Goal: Information Seeking & Learning: Learn about a topic

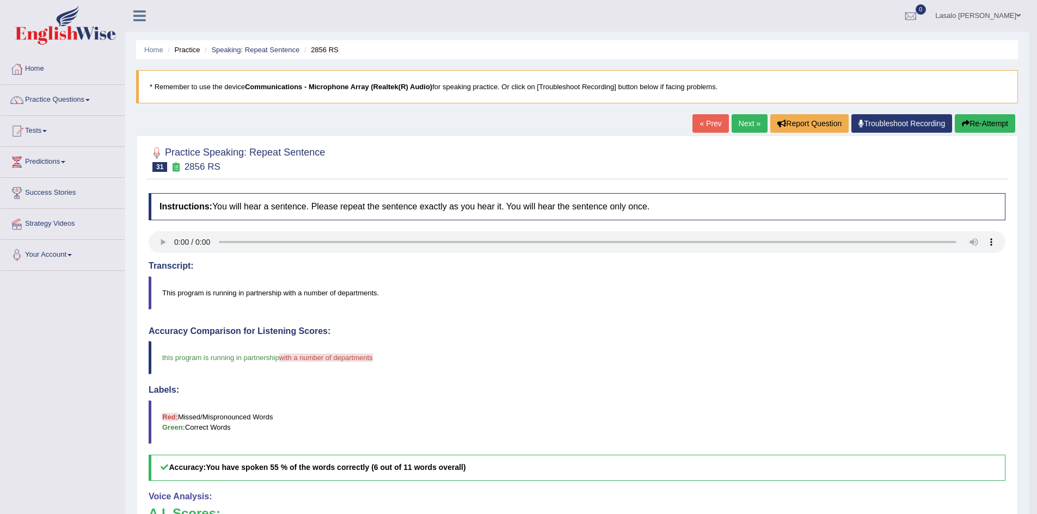
click at [1015, 14] on link "Lasalo [PERSON_NAME]" at bounding box center [978, 14] width 102 height 28
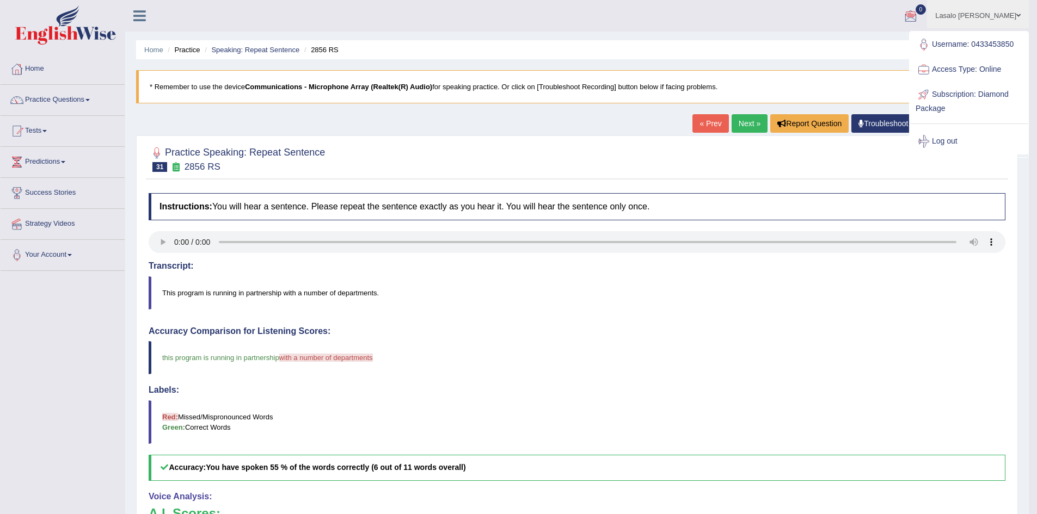
click at [583, 160] on div at bounding box center [577, 158] width 857 height 33
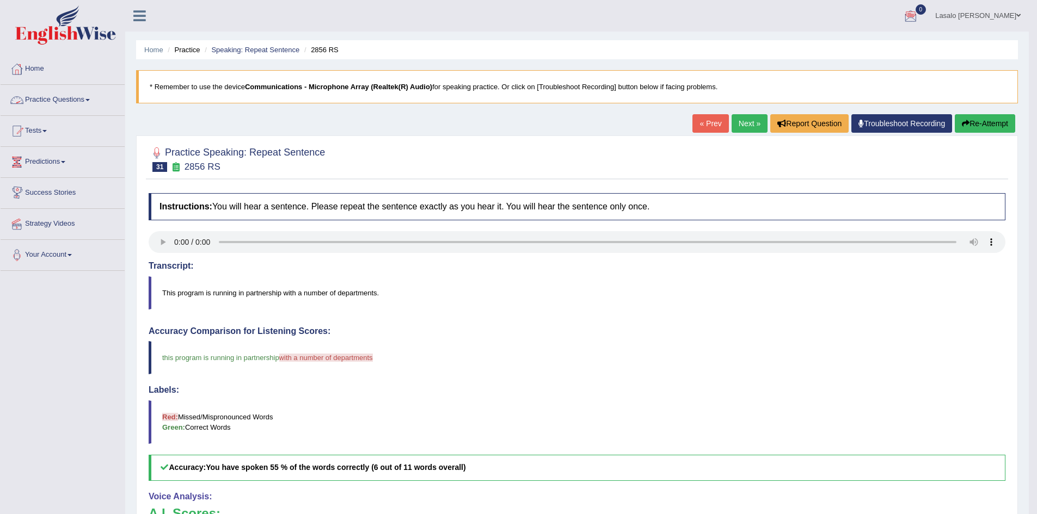
click at [70, 98] on link "Practice Questions" at bounding box center [63, 98] width 124 height 27
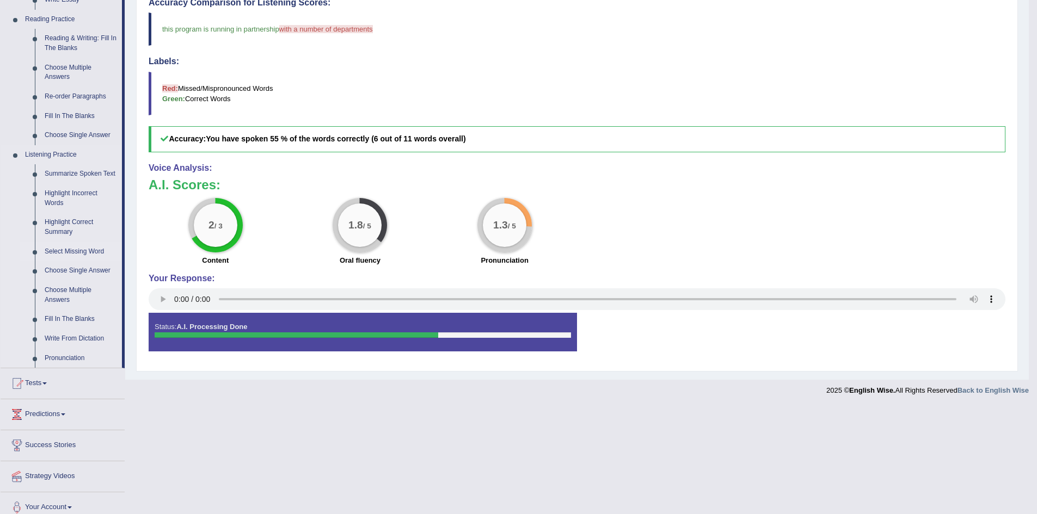
scroll to position [339, 0]
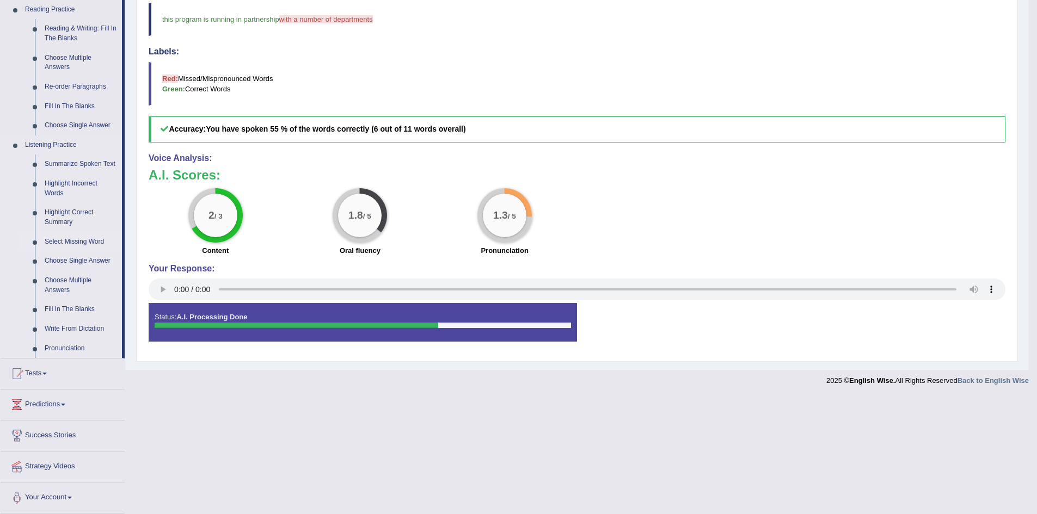
click at [61, 240] on link "Select Missing Word" at bounding box center [81, 242] width 82 height 20
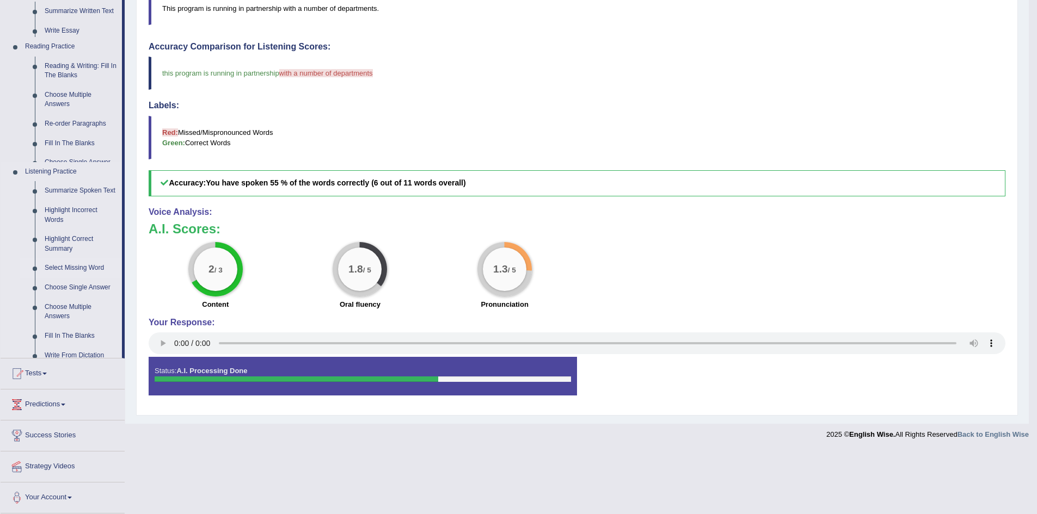
scroll to position [222, 0]
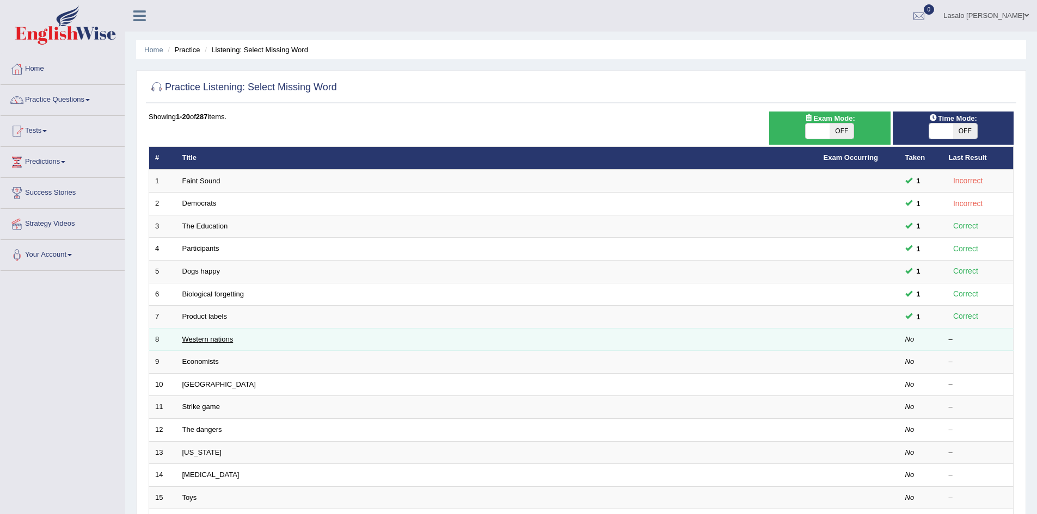
click at [212, 342] on link "Western nations" at bounding box center [207, 339] width 51 height 8
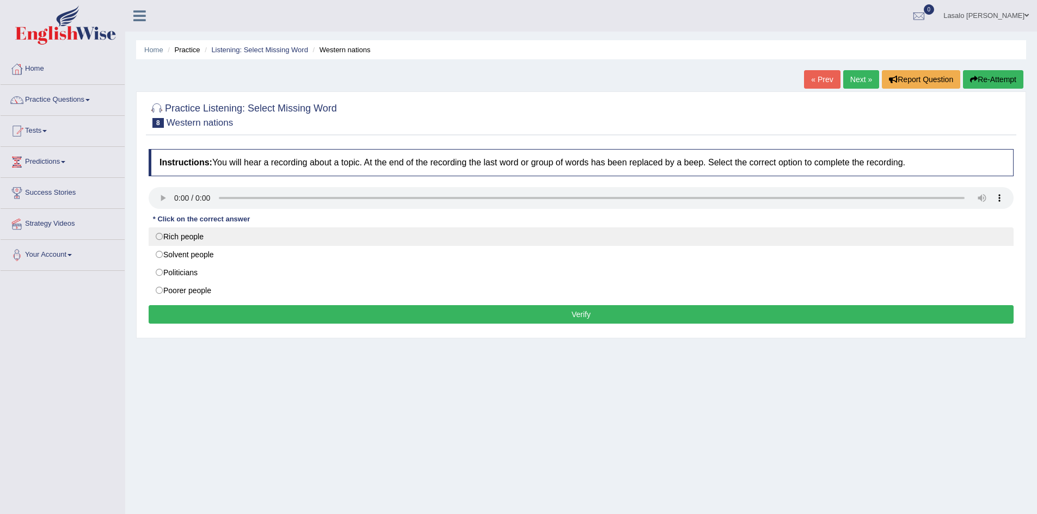
click at [157, 237] on label "Rich people" at bounding box center [581, 237] width 865 height 19
radio input "true"
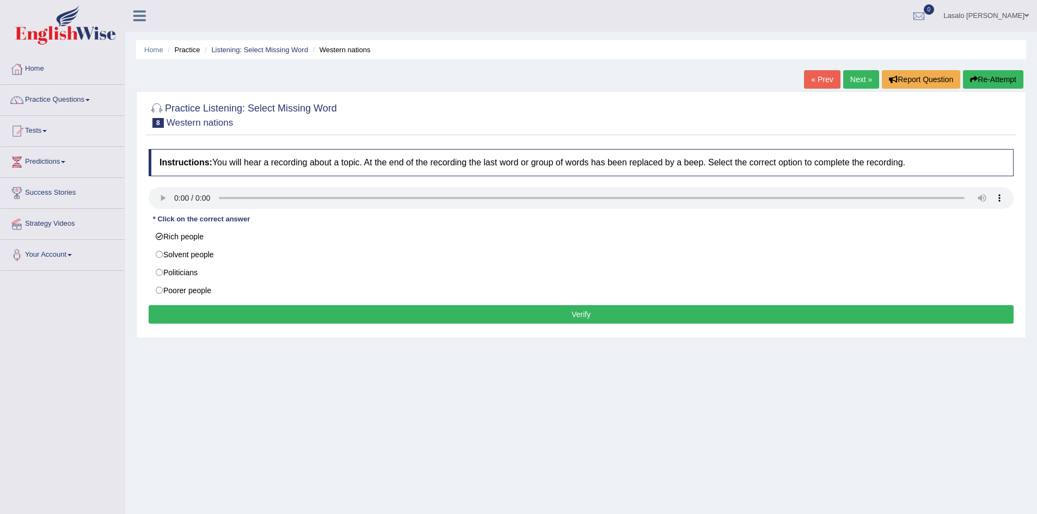
click at [579, 318] on button "Verify" at bounding box center [581, 314] width 865 height 19
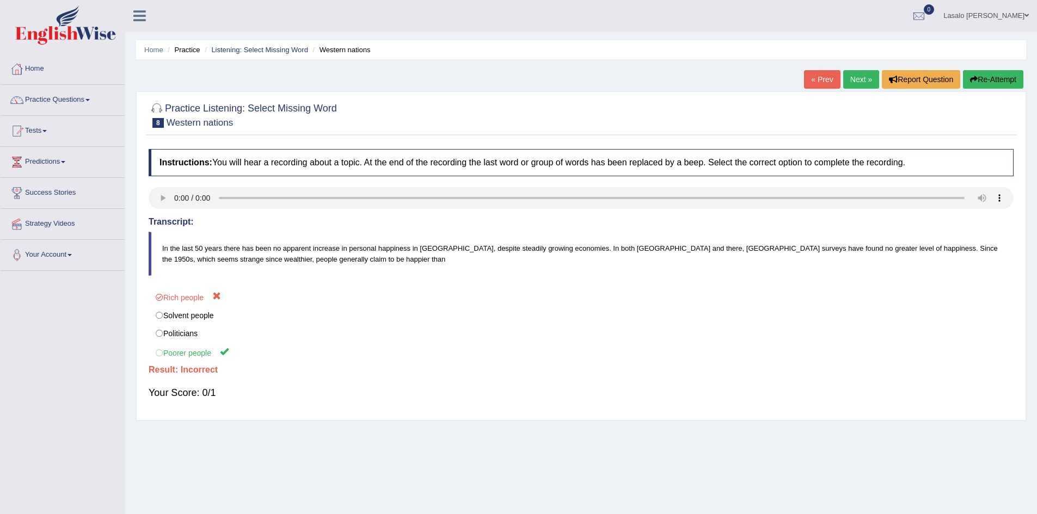
click at [863, 73] on link "Next »" at bounding box center [861, 79] width 36 height 19
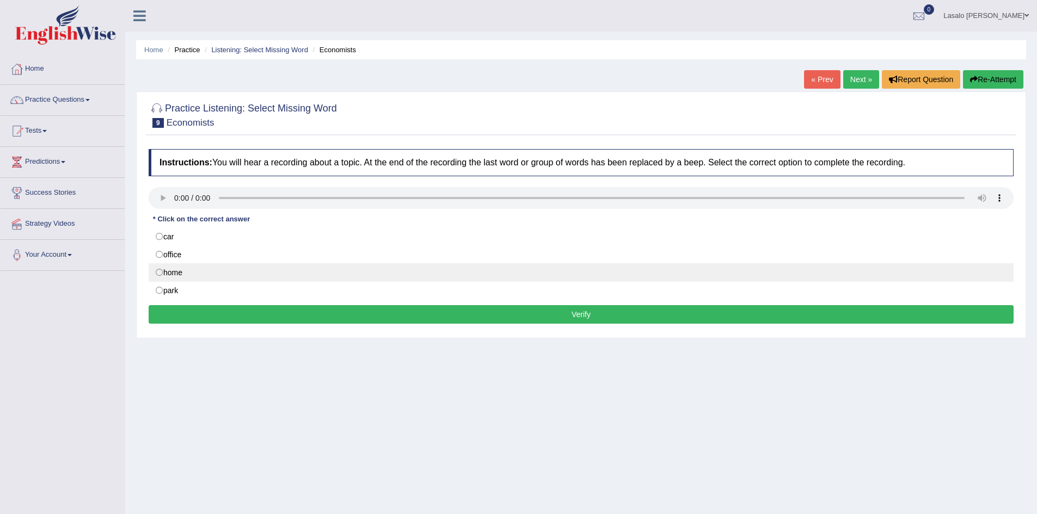
click at [162, 273] on label "home" at bounding box center [581, 272] width 865 height 19
radio input "true"
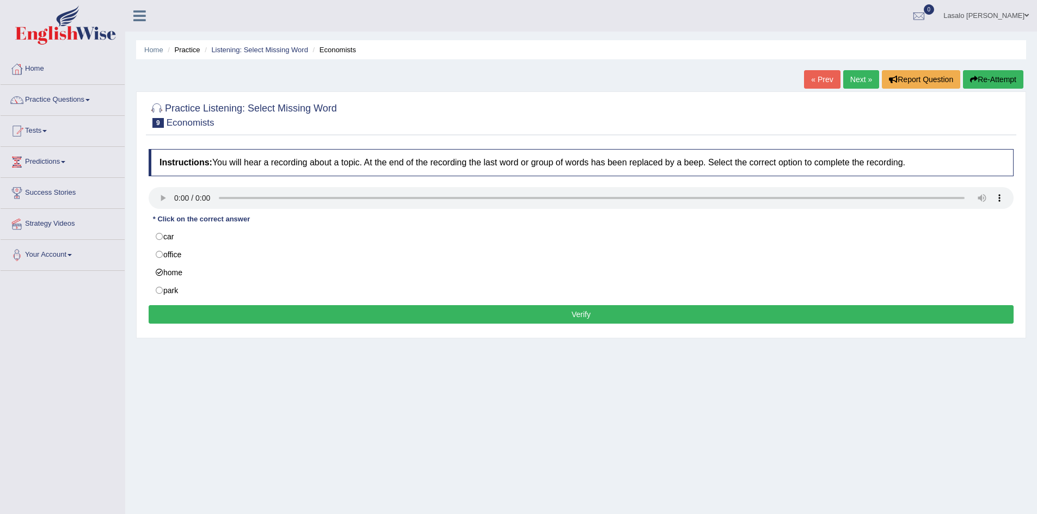
click at [601, 317] on button "Verify" at bounding box center [581, 314] width 865 height 19
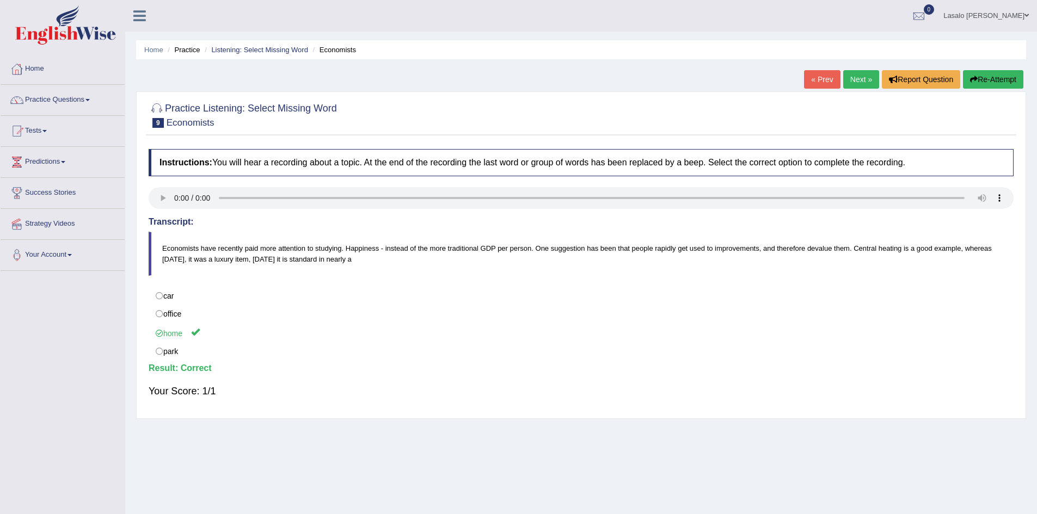
click at [860, 81] on link "Next »" at bounding box center [861, 79] width 36 height 19
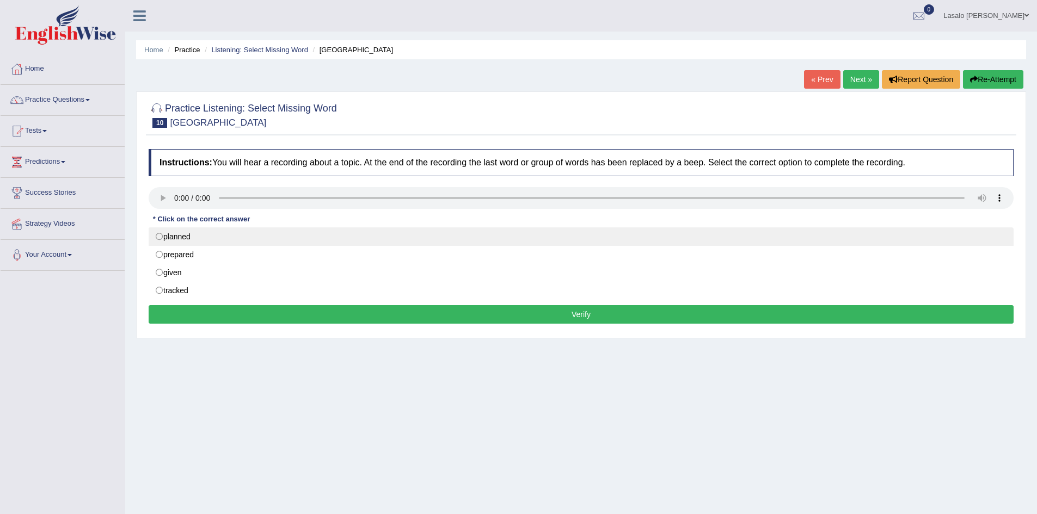
click at [160, 235] on label "planned" at bounding box center [581, 237] width 865 height 19
radio input "true"
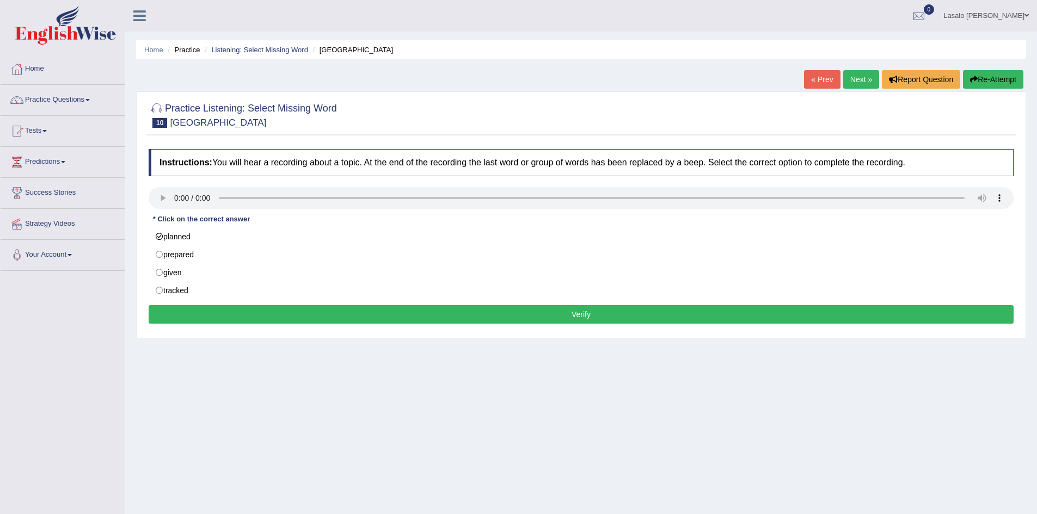
click at [583, 316] on button "Verify" at bounding box center [581, 314] width 865 height 19
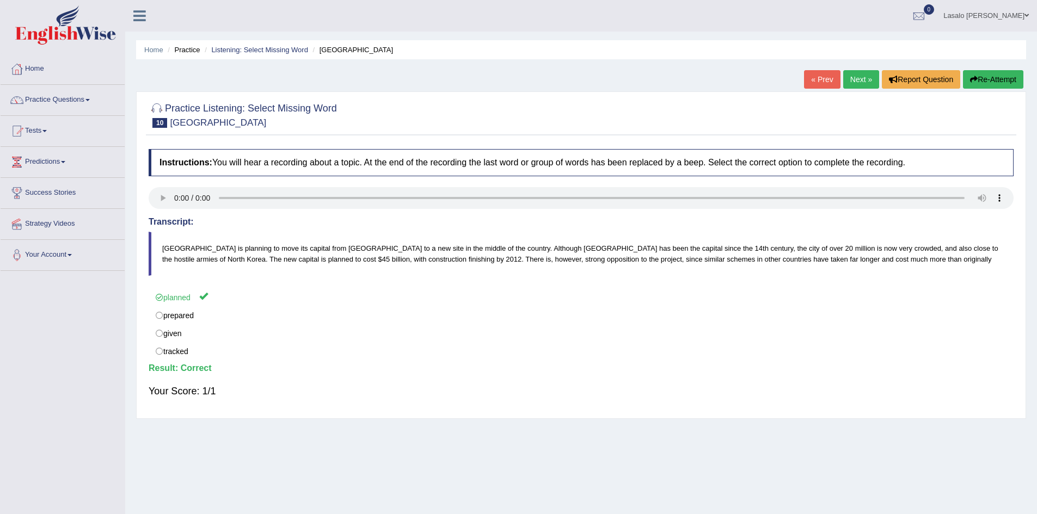
click at [855, 81] on link "Next »" at bounding box center [861, 79] width 36 height 19
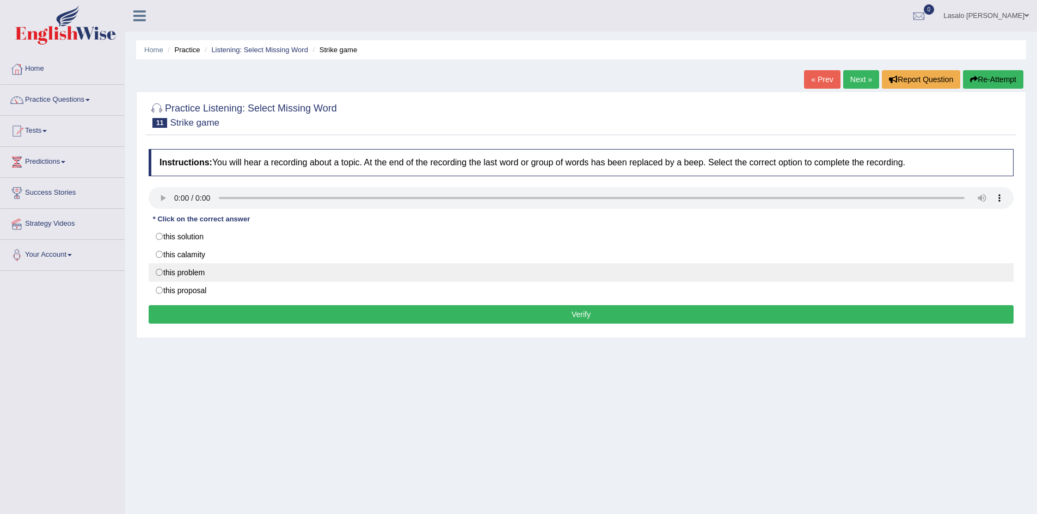
click at [160, 273] on label "this problem" at bounding box center [581, 272] width 865 height 19
radio input "true"
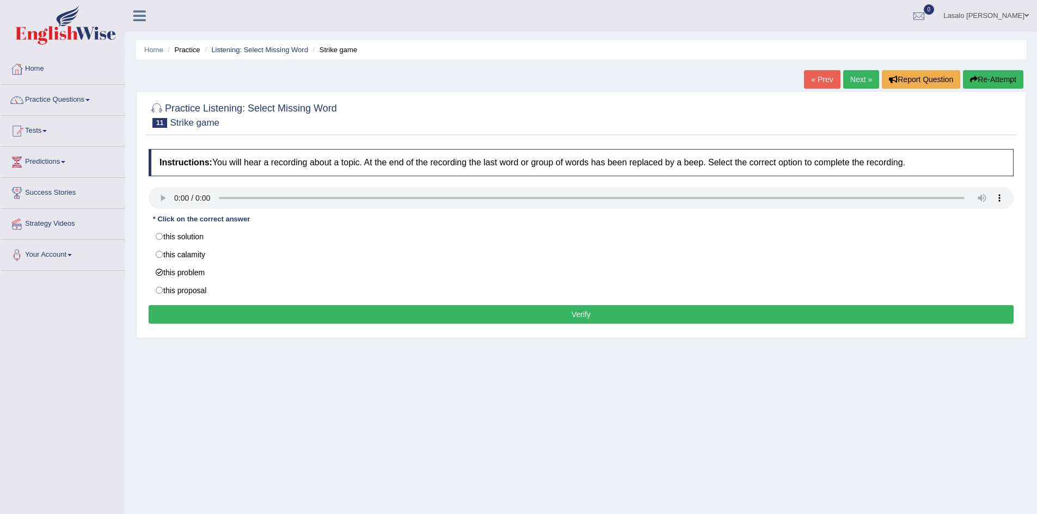
click at [567, 311] on button "Verify" at bounding box center [581, 314] width 865 height 19
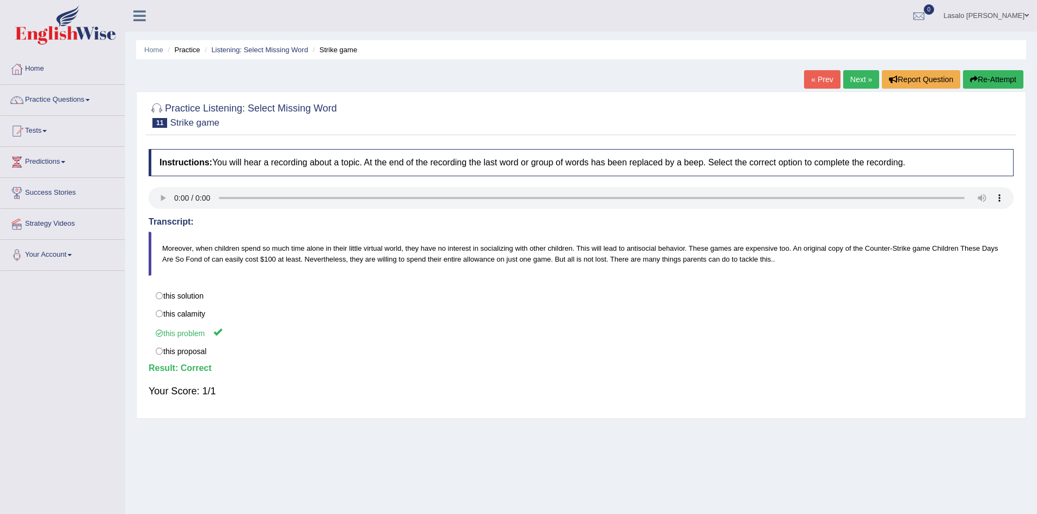
click at [863, 77] on link "Next »" at bounding box center [861, 79] width 36 height 19
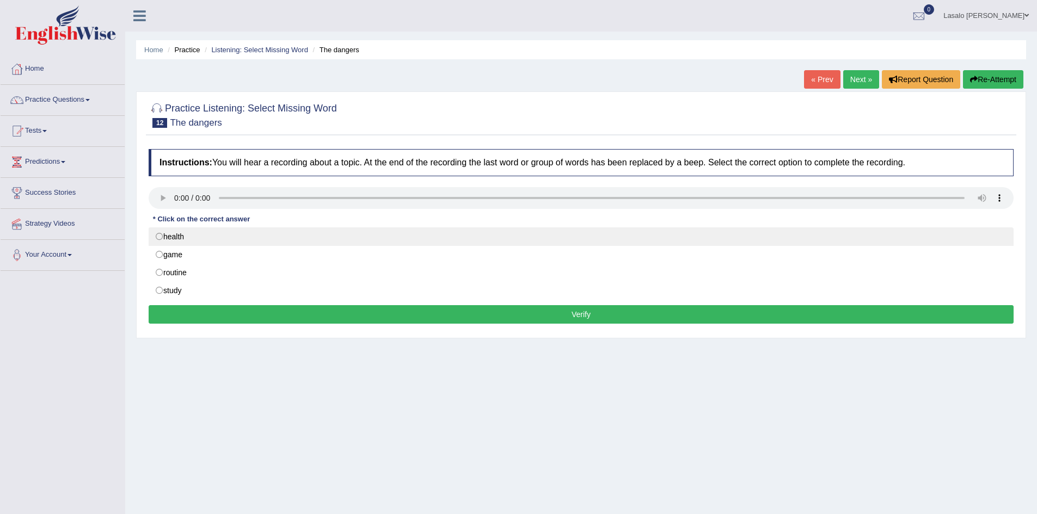
click at [161, 237] on label "health" at bounding box center [581, 237] width 865 height 19
radio input "true"
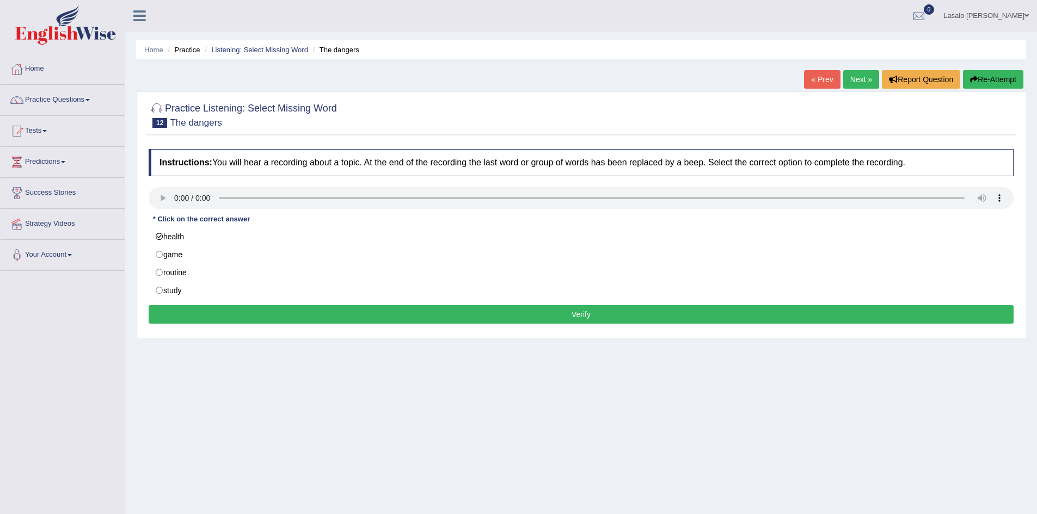
click at [595, 314] on button "Verify" at bounding box center [581, 314] width 865 height 19
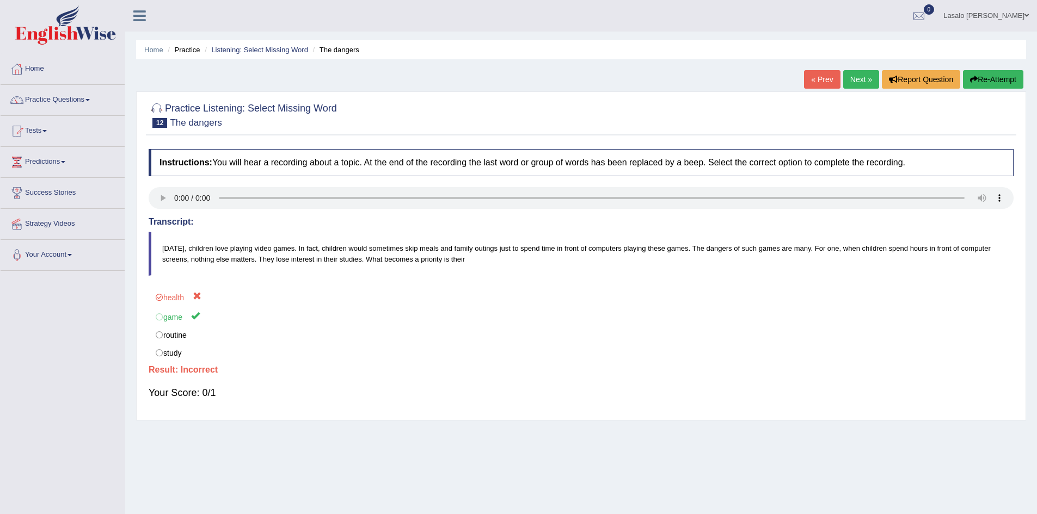
click at [855, 73] on link "Next »" at bounding box center [861, 79] width 36 height 19
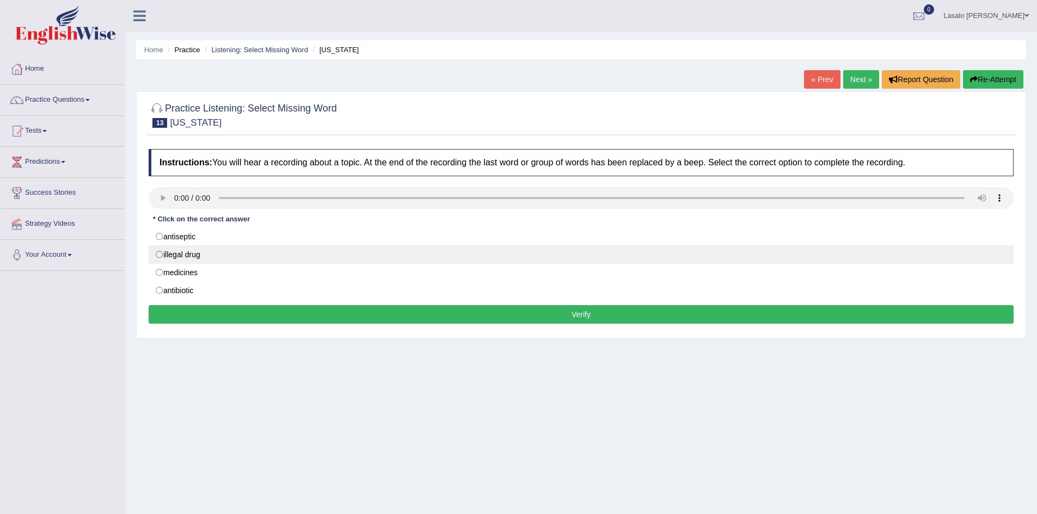
click at [163, 254] on label "illegal drug" at bounding box center [581, 255] width 865 height 19
radio input "true"
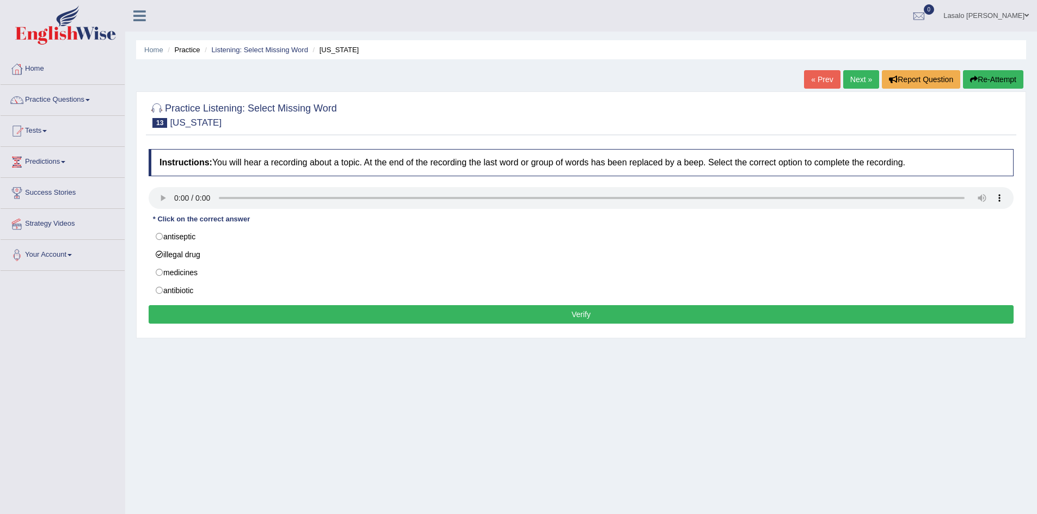
click at [532, 312] on button "Verify" at bounding box center [581, 314] width 865 height 19
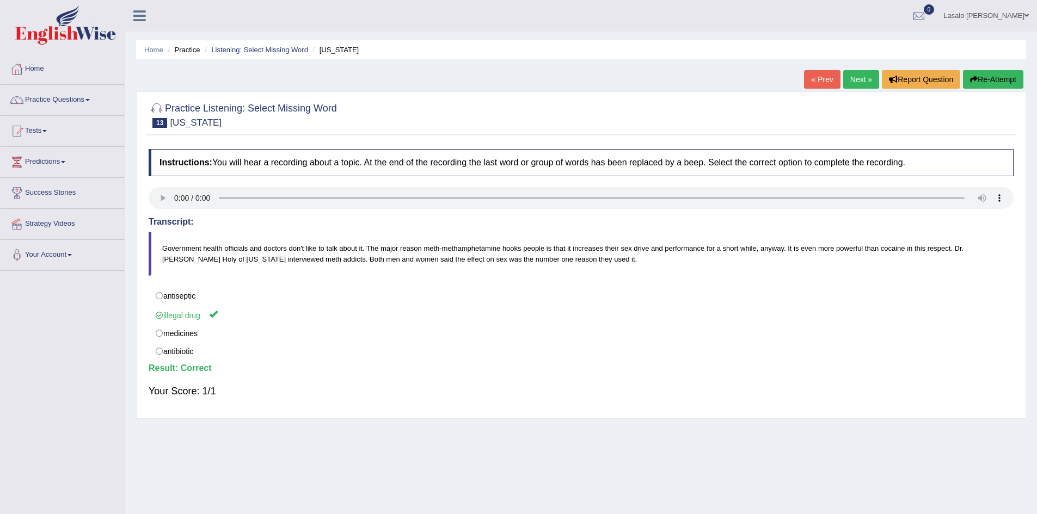
click at [856, 78] on link "Next »" at bounding box center [861, 79] width 36 height 19
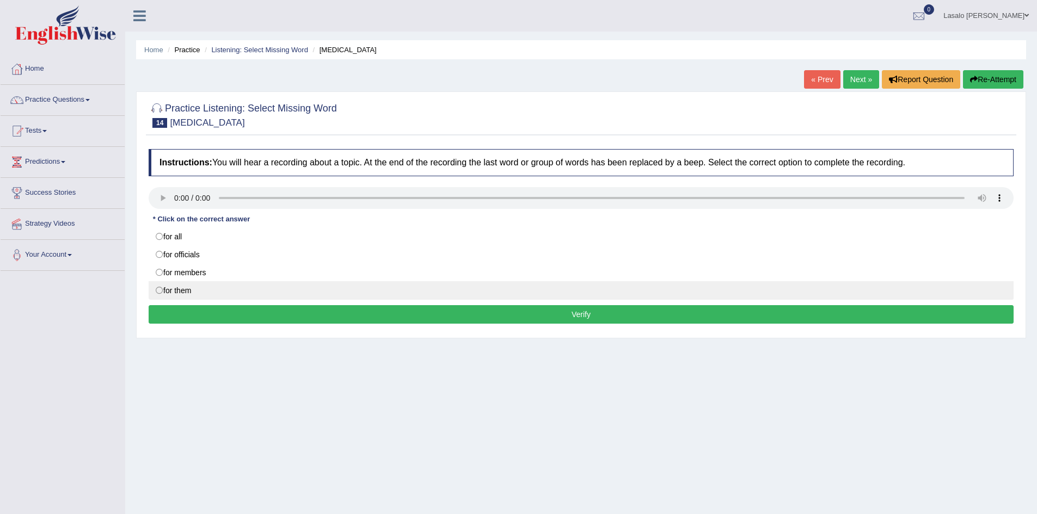
click at [160, 291] on label "for them" at bounding box center [581, 290] width 865 height 19
radio input "true"
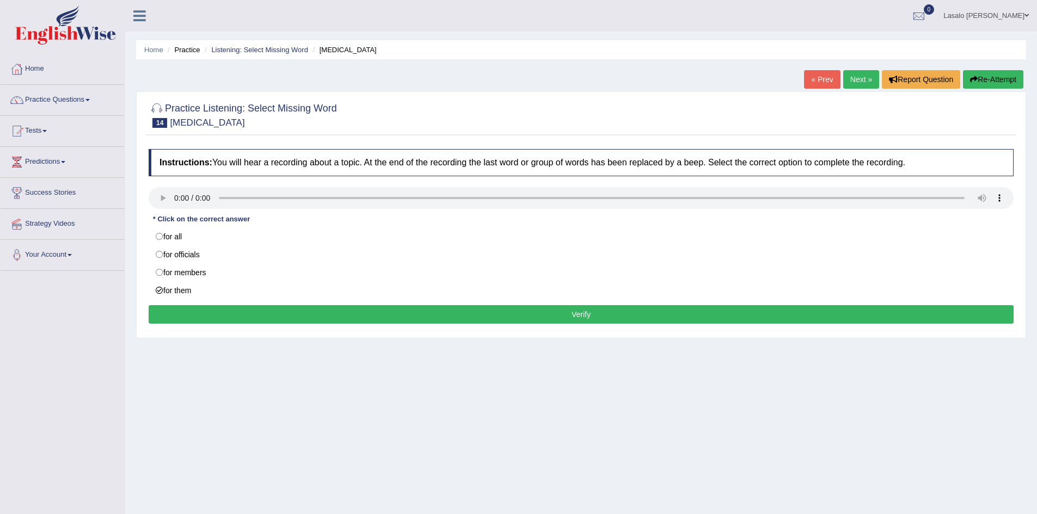
click at [586, 315] on button "Verify" at bounding box center [581, 314] width 865 height 19
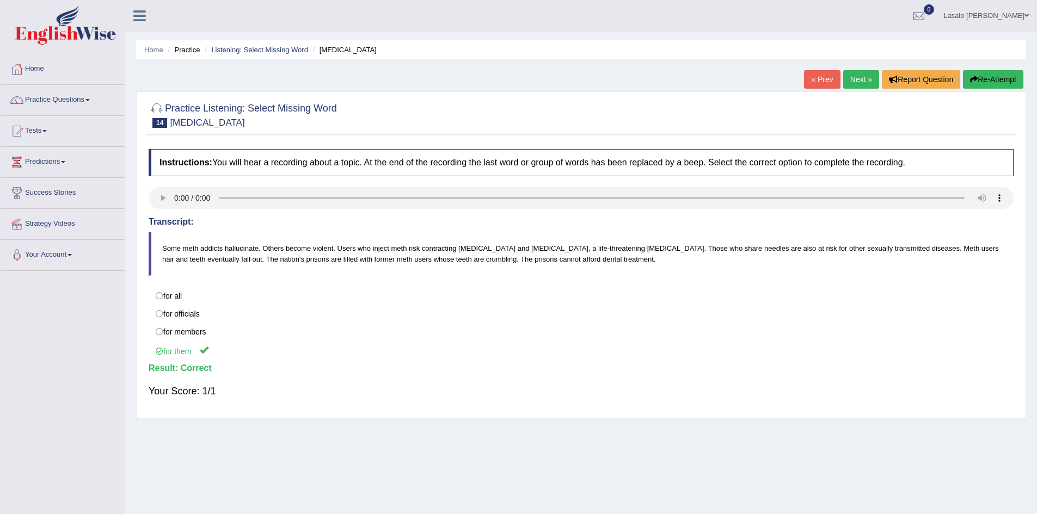
click at [61, 103] on link "Practice Questions" at bounding box center [63, 98] width 124 height 27
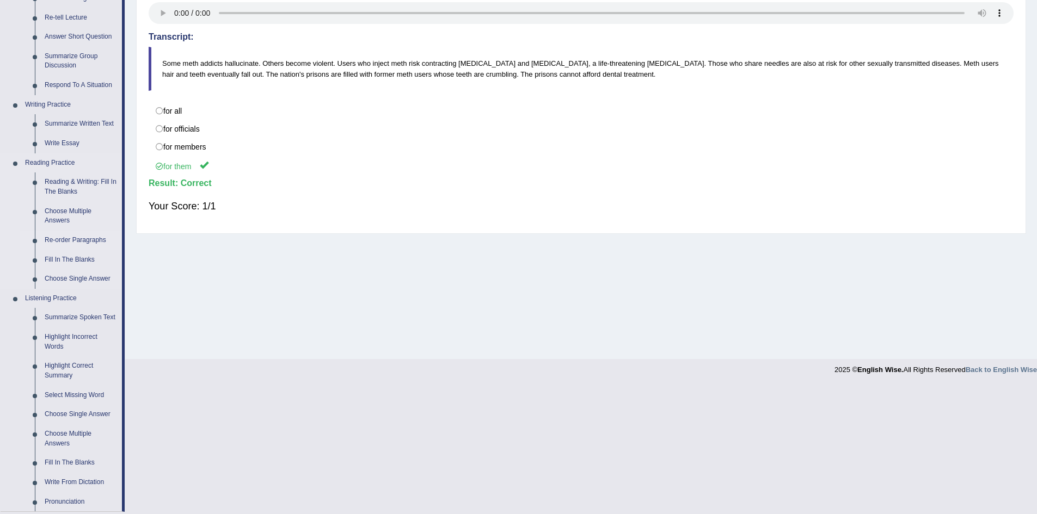
scroll to position [218, 0]
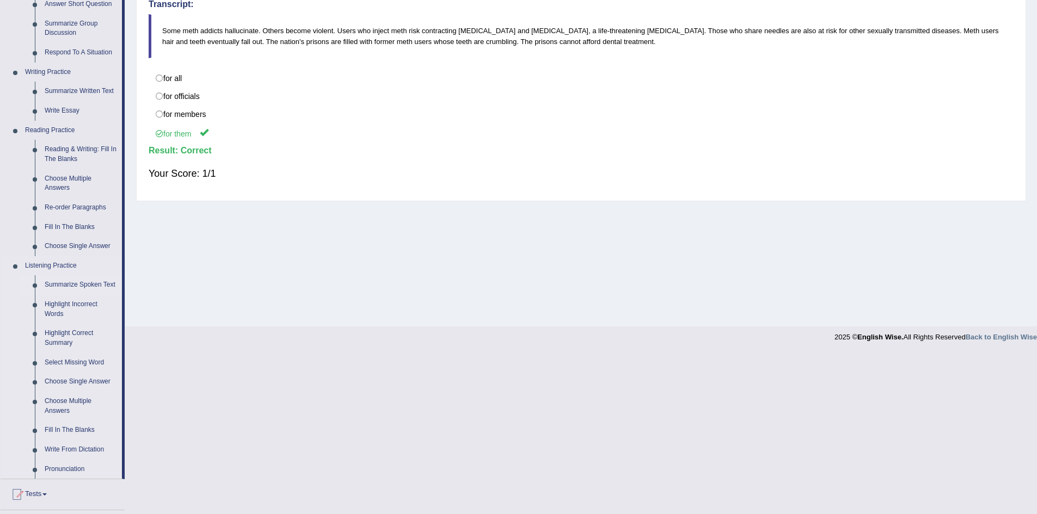
click at [63, 284] on link "Summarize Spoken Text" at bounding box center [81, 285] width 82 height 20
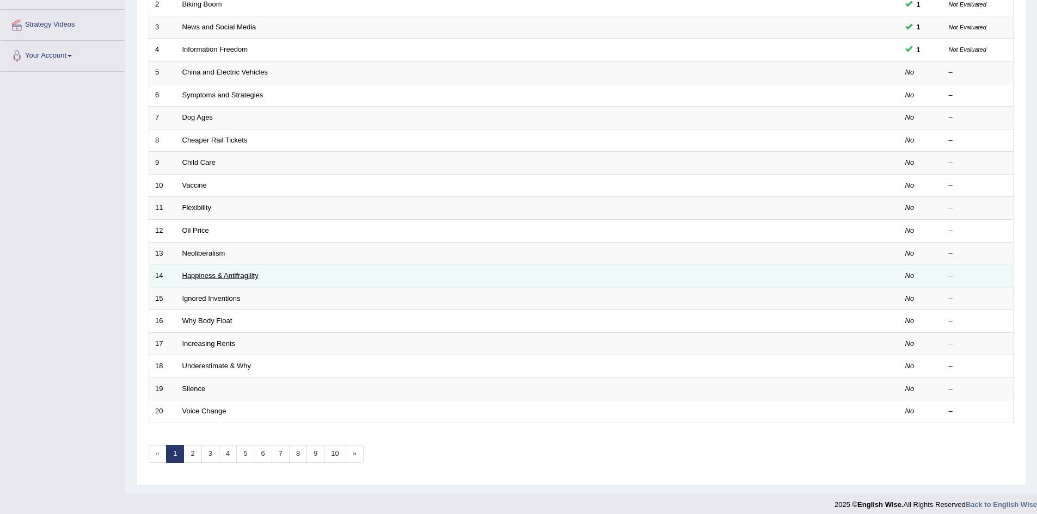
scroll to position [206, 0]
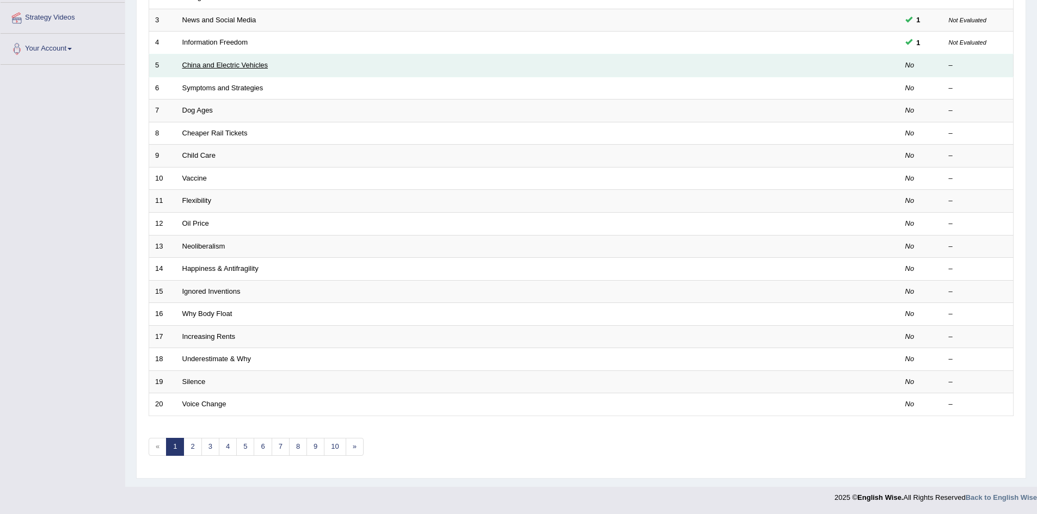
click at [219, 65] on link "China and Electric Vehicles" at bounding box center [225, 65] width 86 height 8
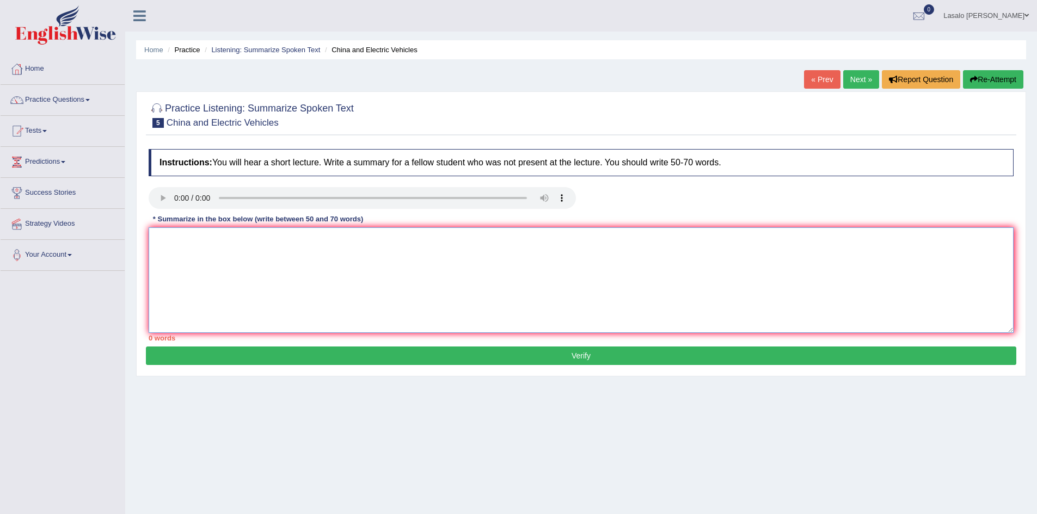
click at [179, 241] on textarea at bounding box center [581, 281] width 865 height 106
click at [529, 241] on textarea "The Chinese Government are eager to dominate to world with the production of el…" at bounding box center [581, 281] width 865 height 106
drag, startPoint x: 529, startPoint y: 241, endPoint x: 541, endPoint y: 261, distance: 23.4
click at [529, 241] on textarea "The Chinese Government are eager to dominate to world with the production of el…" at bounding box center [581, 281] width 865 height 106
drag, startPoint x: 329, startPoint y: 240, endPoint x: 337, endPoint y: 244, distance: 9.3
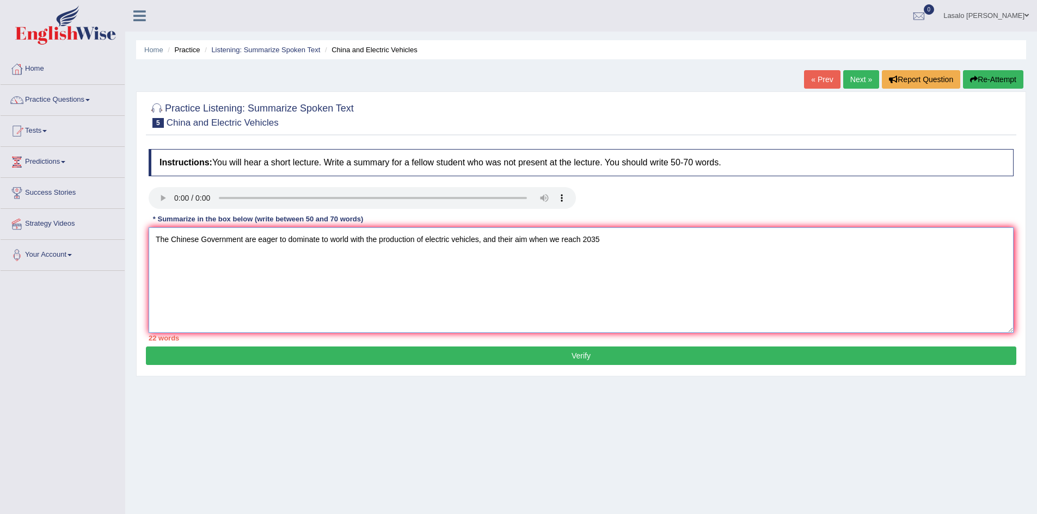
click at [329, 240] on textarea "The Chinese Government are eager to dominate to world with the production of el…" at bounding box center [581, 281] width 865 height 106
click at [556, 240] on textarea "The Chinese Government are eager to dominate the whole world with the productio…" at bounding box center [581, 281] width 865 height 106
click at [674, 240] on textarea "The Chinese Government are eager to dominate the whole world with the productio…" at bounding box center [581, 281] width 865 height 106
click at [635, 241] on textarea "The Chinese Government are eager to dominate the whole world with the productio…" at bounding box center [581, 281] width 865 height 106
click at [641, 238] on textarea "The Chinese Government are eager to dominate the whole world with the productio…" at bounding box center [581, 281] width 865 height 106
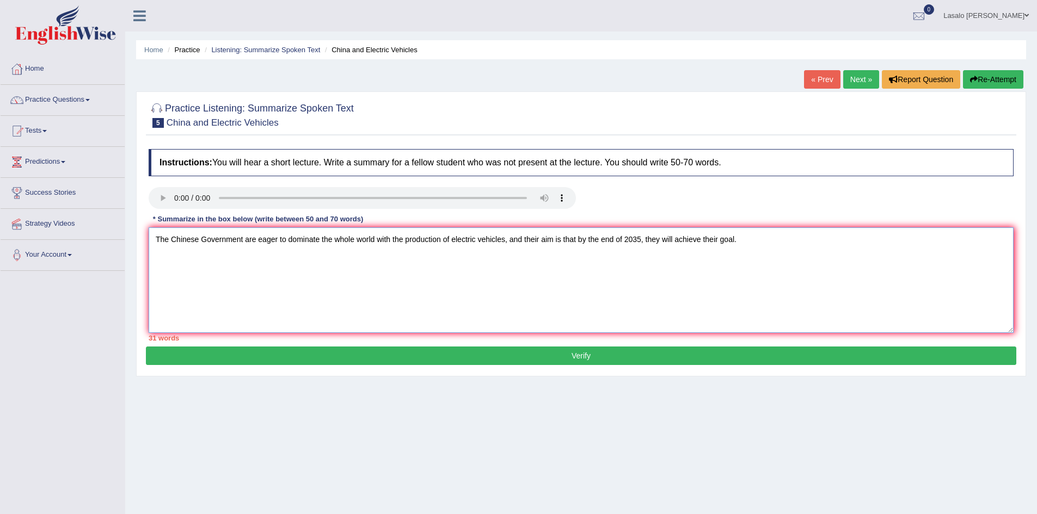
click at [676, 241] on textarea "The Chinese Government are eager to dominate the whole world with the productio…" at bounding box center [581, 281] width 865 height 106
click at [546, 269] on textarea "The Chinese Government are eager to dominate the whole world with the productio…" at bounding box center [581, 281] width 865 height 106
click at [742, 237] on textarea "The Chinese Government are eager to dominate the whole world with the productio…" at bounding box center [581, 281] width 865 height 106
type textarea "The Chinese Government are eager to dominate the whole world with the productio…"
click at [675, 240] on textarea "The Chinese Government are eager to dominate the whole world with the productio…" at bounding box center [581, 281] width 865 height 106
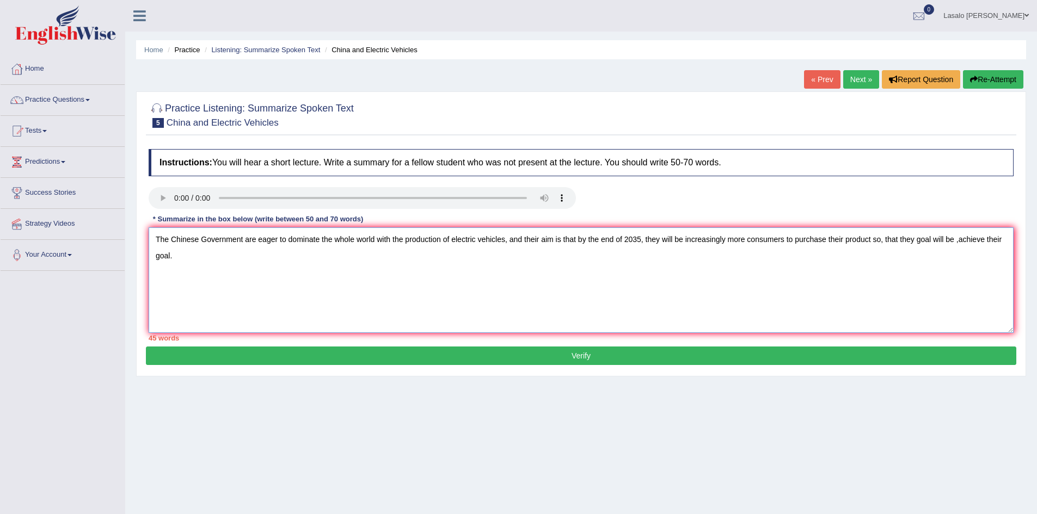
click at [910, 240] on textarea "The Chinese Government are eager to dominate the whole world with the productio…" at bounding box center [581, 281] width 865 height 106
click at [288, 241] on textarea "The Chinese Government are eager to dominate the whole world with the productio…" at bounding box center [581, 281] width 865 height 106
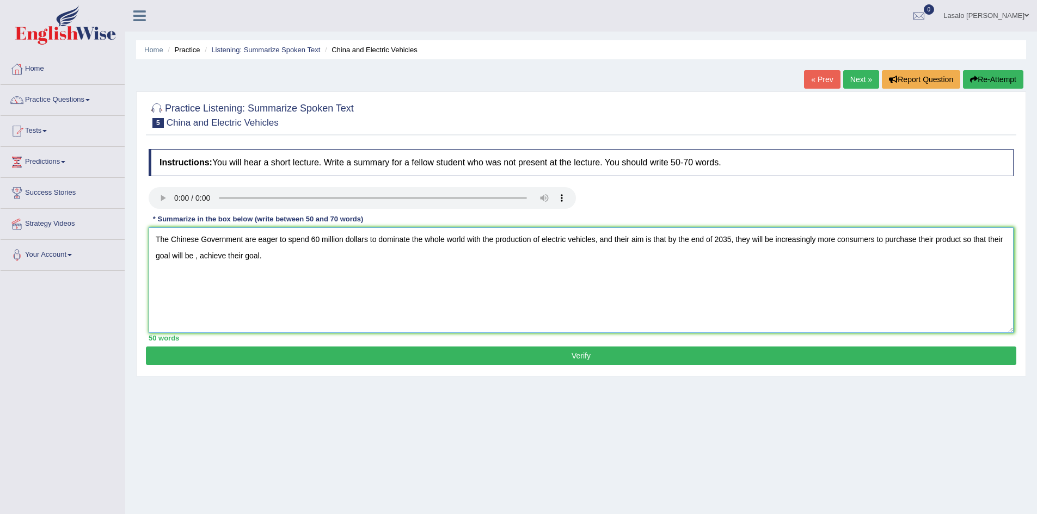
click at [197, 259] on textarea "The Chinese Government are eager to spend 60 million dollars to dominate the wh…" at bounding box center [581, 281] width 865 height 106
drag, startPoint x: 255, startPoint y: 258, endPoint x: 283, endPoint y: 257, distance: 27.8
click at [283, 257] on textarea "The Chinese Government are eager to spend 60 million dollars to dominate the wh…" at bounding box center [581, 281] width 865 height 106
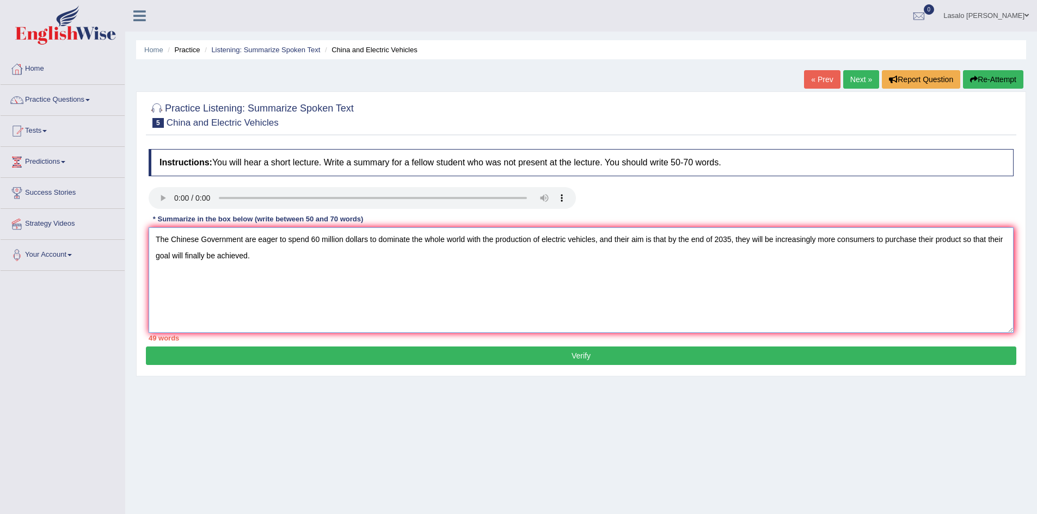
drag, startPoint x: 370, startPoint y: 243, endPoint x: 390, endPoint y: 259, distance: 25.6
click at [370, 243] on textarea "The Chinese Government are eager to spend 60 million dollars to dominate the wh…" at bounding box center [581, 281] width 865 height 106
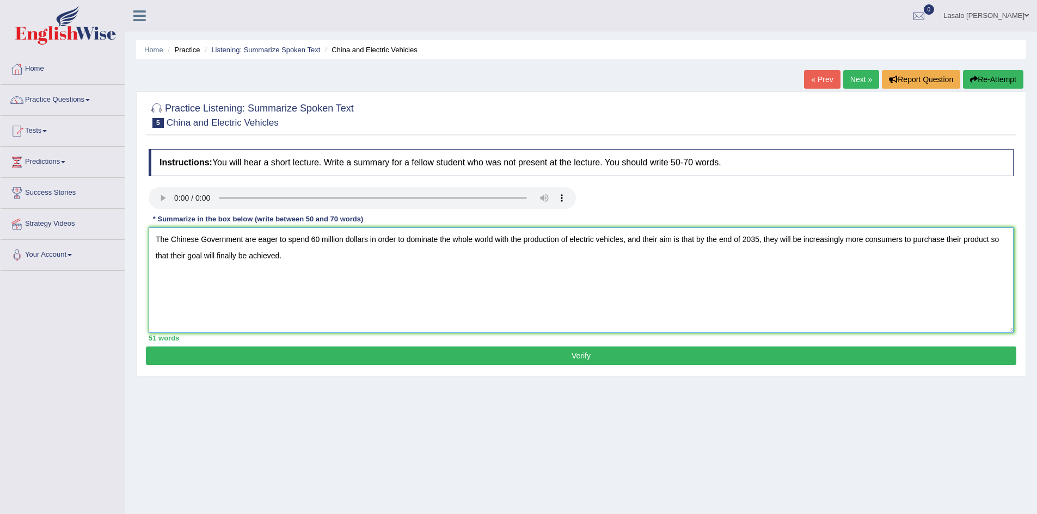
type textarea "The Chinese Government are eager to spend 60 million dollars in order to domina…"
click at [591, 356] on button "Verify" at bounding box center [581, 356] width 871 height 19
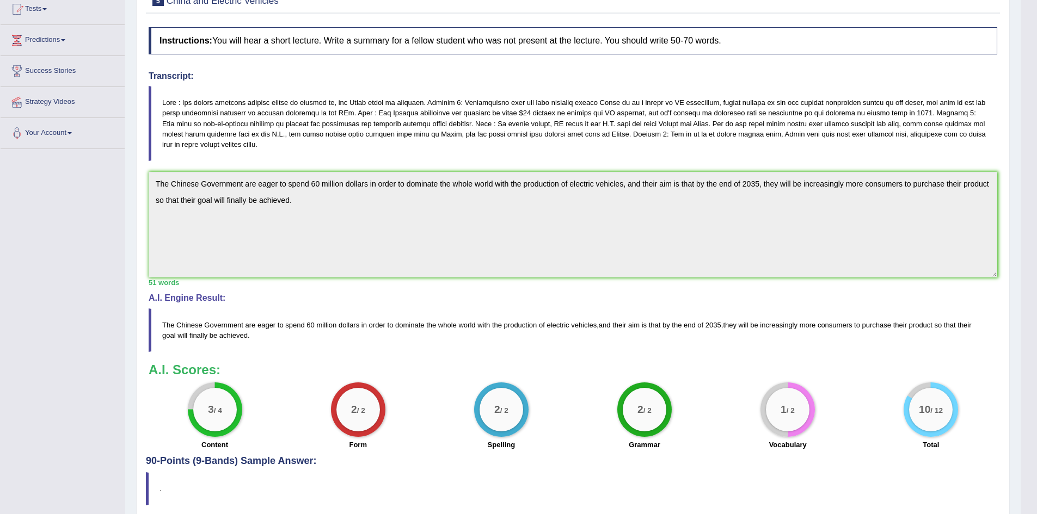
scroll to position [57, 0]
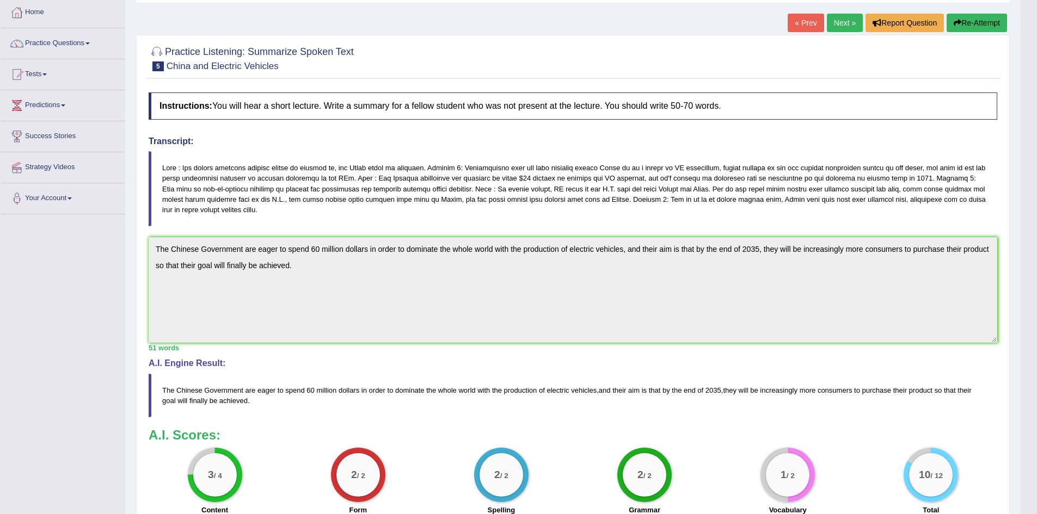
click at [840, 17] on link "Next »" at bounding box center [845, 23] width 36 height 19
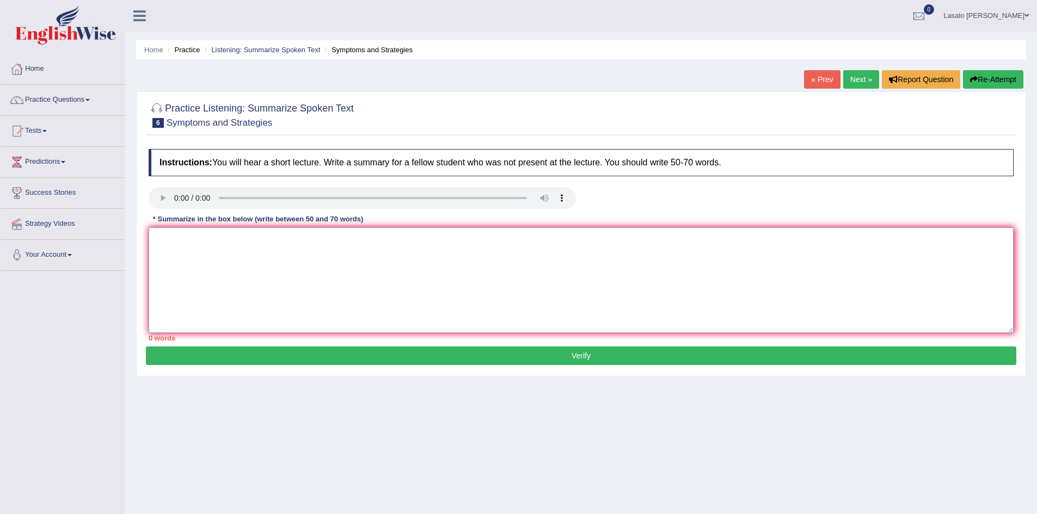
click at [185, 246] on textarea at bounding box center [581, 281] width 865 height 106
click at [217, 237] on textarea at bounding box center [581, 281] width 865 height 106
drag, startPoint x: 505, startPoint y: 241, endPoint x: 518, endPoint y: 252, distance: 17.4
click at [505, 241] on textarea "COVID-19 or coronavirus is a dangerous disease, and according to the seaker, th…" at bounding box center [581, 281] width 865 height 106
click at [511, 240] on textarea "COVID-19 or coronavirus is a dangerous disease, and according to the speaker, t…" at bounding box center [581, 281] width 865 height 106
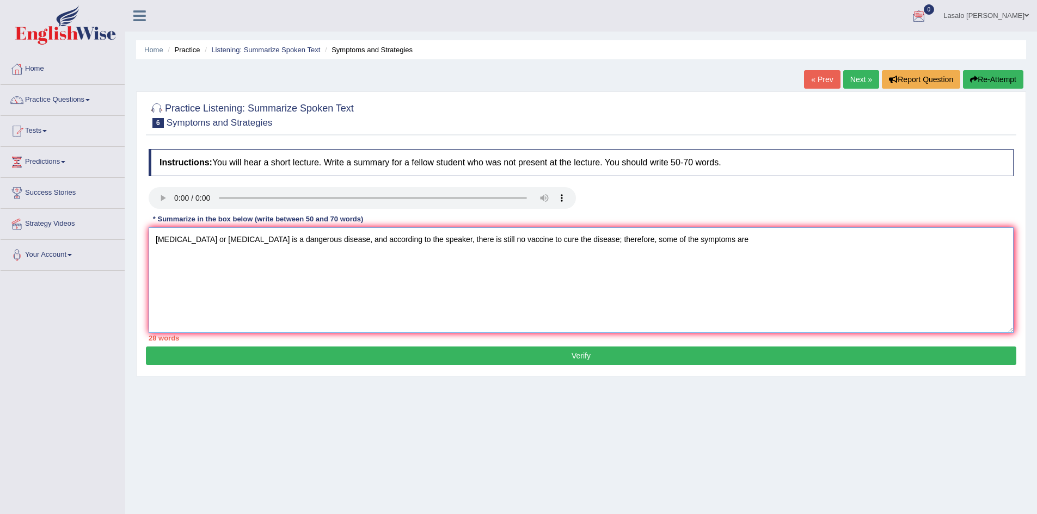
drag, startPoint x: 703, startPoint y: 240, endPoint x: 706, endPoint y: 251, distance: 11.6
click at [703, 240] on textarea "COVID-19 or coronavirus is a dangerous disease, and according to the speaker, t…" at bounding box center [581, 281] width 865 height 106
click at [807, 242] on textarea "COVID-19 or coronavirus is a dangerous disease, and according to the speaker, t…" at bounding box center [581, 281] width 865 height 106
click at [819, 242] on textarea "COVID-19 or coronavirus is a dangerous disease, and according to the speaker, t…" at bounding box center [581, 281] width 865 height 106
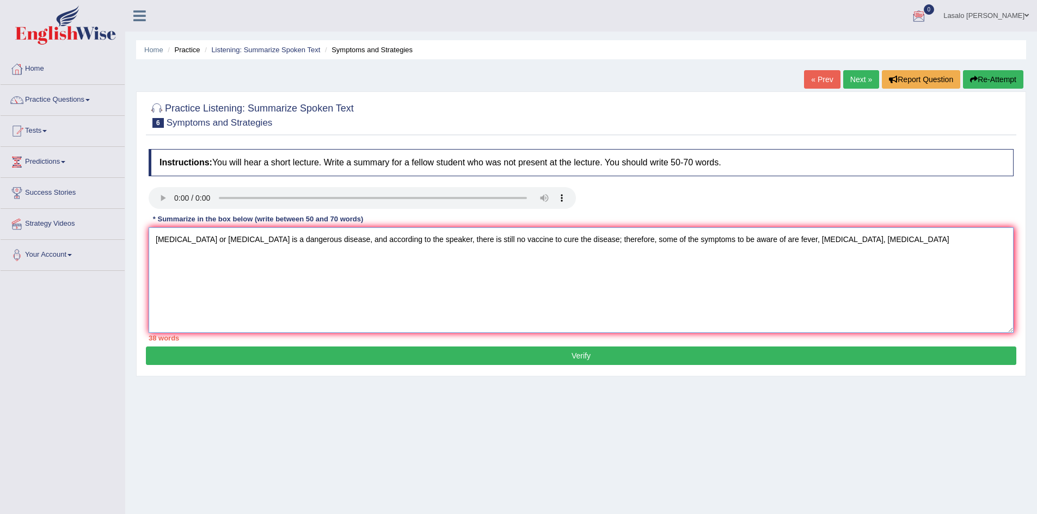
click at [878, 237] on textarea "COVID-19 or coronavirus is a dangerous disease, and according to the speaker, t…" at bounding box center [581, 281] width 865 height 106
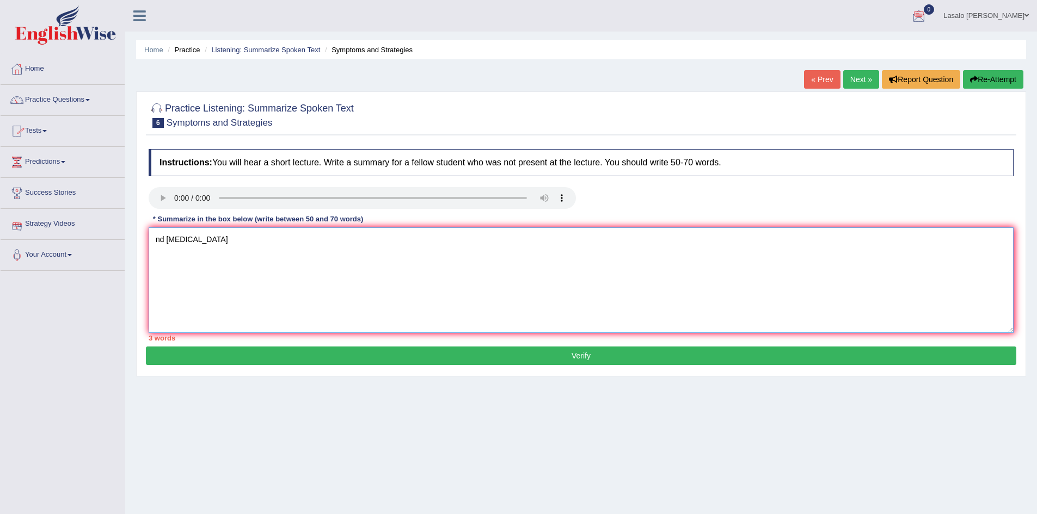
click at [156, 242] on textarea "nd running nose" at bounding box center [581, 281] width 865 height 106
drag, startPoint x: 156, startPoint y: 242, endPoint x: 162, endPoint y: 243, distance: 6.6
click at [156, 242] on textarea "nd running nose" at bounding box center [581, 281] width 865 height 106
click at [549, 238] on textarea "COVID-19 or coronavirus is a very dangerous disease, and the speaker is telling…" at bounding box center [581, 281] width 865 height 106
click at [725, 242] on textarea "COVID-19 or coronavirus is a very dangerous disease, and the speaker is telling…" at bounding box center [581, 281] width 865 height 106
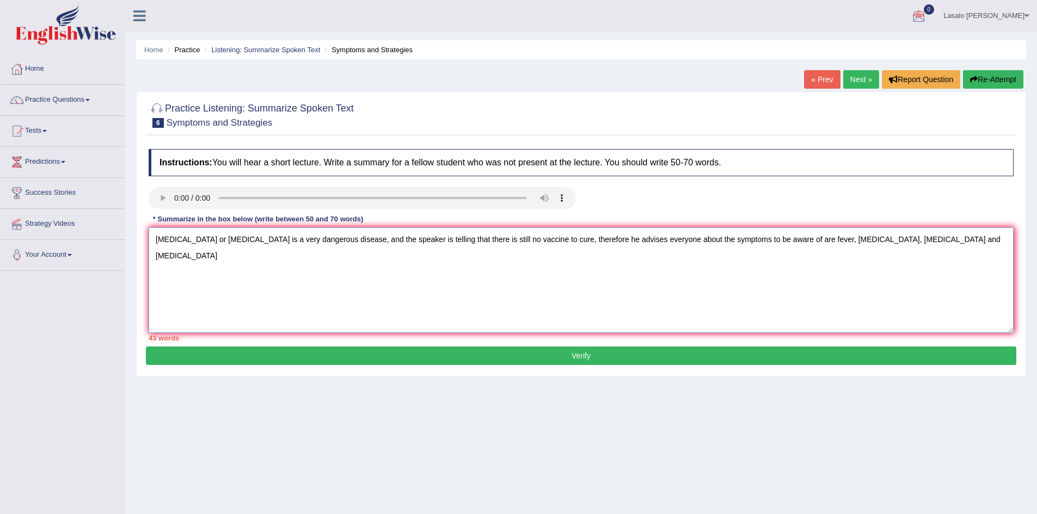
drag, startPoint x: 967, startPoint y: 241, endPoint x: 1045, endPoint y: 280, distance: 86.7
click at [967, 241] on textarea "COVID-19 or coronavirus is a very dangerous disease, and the speaker is telling…" at bounding box center [581, 281] width 865 height 106
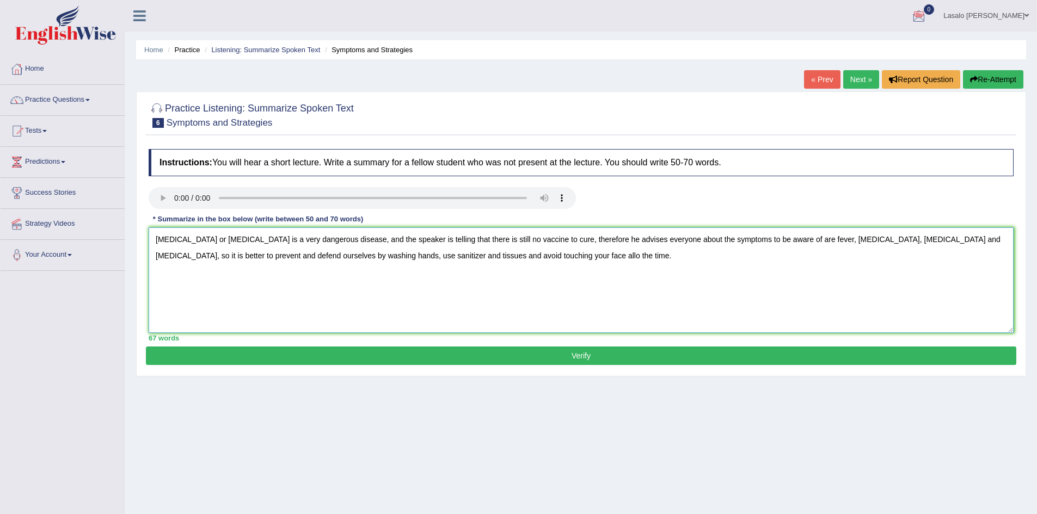
drag, startPoint x: 546, startPoint y: 256, endPoint x: 658, endPoint y: 283, distance: 115.8
click at [546, 256] on textarea "COVID-19 or coronavirus is a very dangerous disease, and the speaker is telling…" at bounding box center [581, 281] width 865 height 106
click at [602, 260] on textarea "COVID-19 or coronavirus is a very dangerous disease, and the speaker is telling…" at bounding box center [581, 281] width 865 height 106
type textarea "COVID-19 or coronavirus is a very dangerous disease, and the speaker is telling…"
click at [578, 353] on button "Verify" at bounding box center [581, 356] width 871 height 19
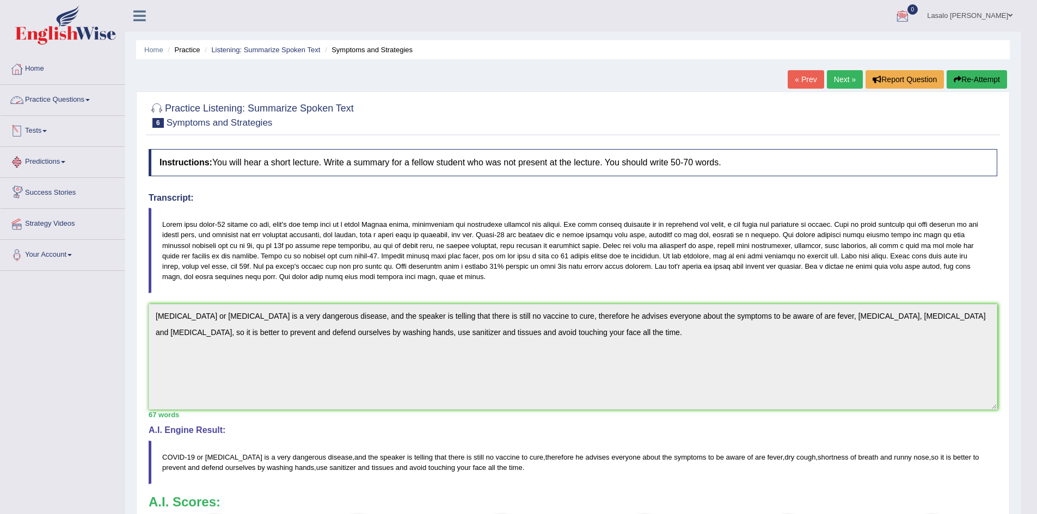
click at [71, 100] on link "Practice Questions" at bounding box center [63, 98] width 124 height 27
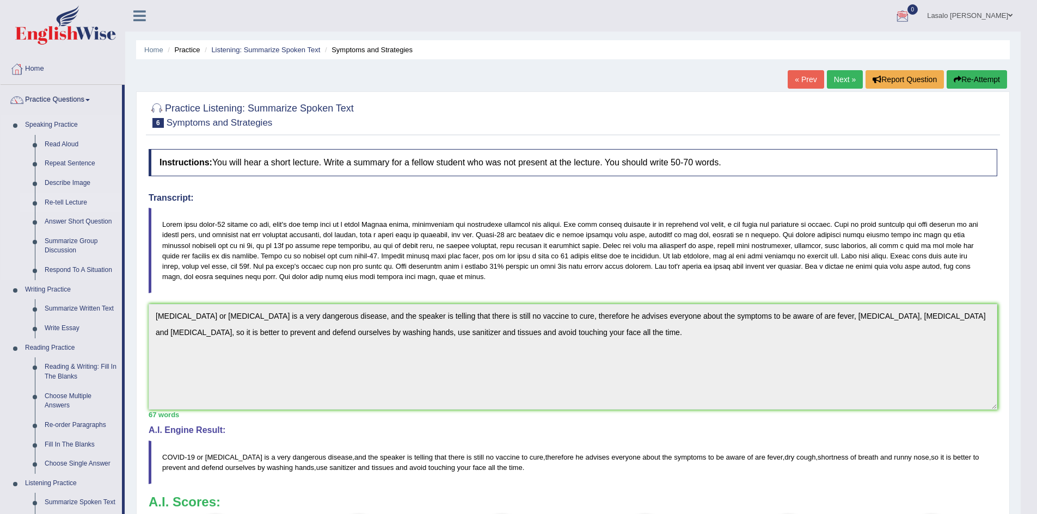
click at [56, 204] on link "Re-tell Lecture" at bounding box center [81, 203] width 82 height 20
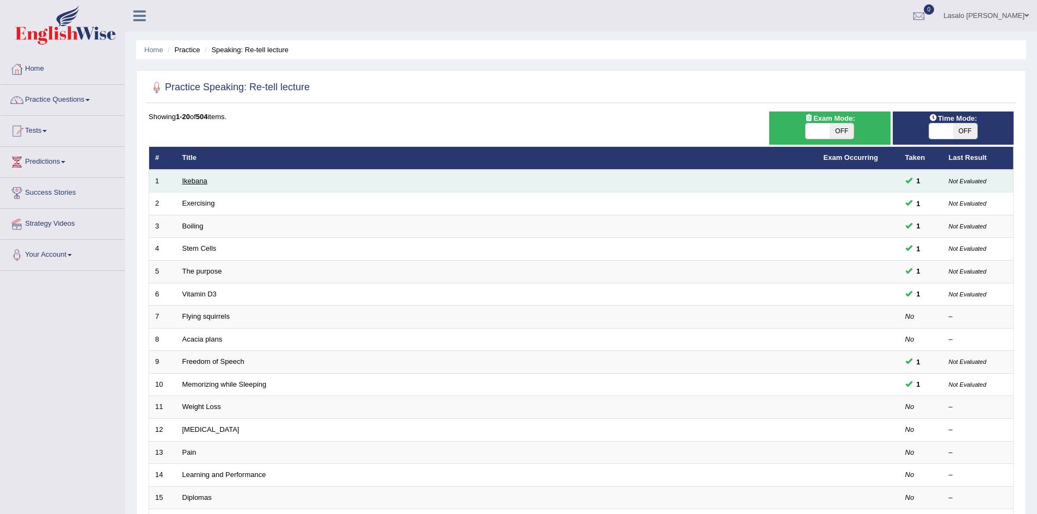
click at [205, 180] on link "Ikebana" at bounding box center [194, 181] width 25 height 8
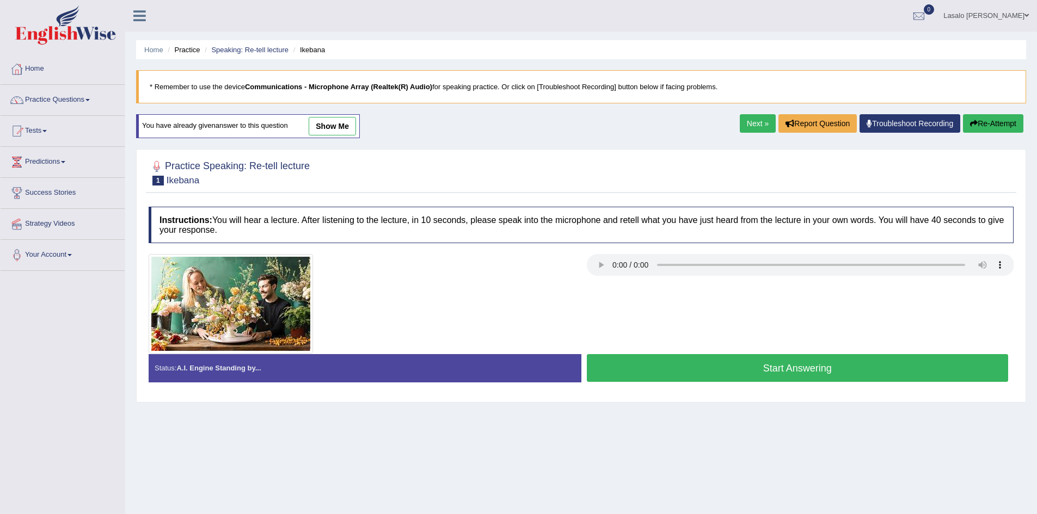
click at [801, 369] on button "Start Answering" at bounding box center [798, 368] width 422 height 28
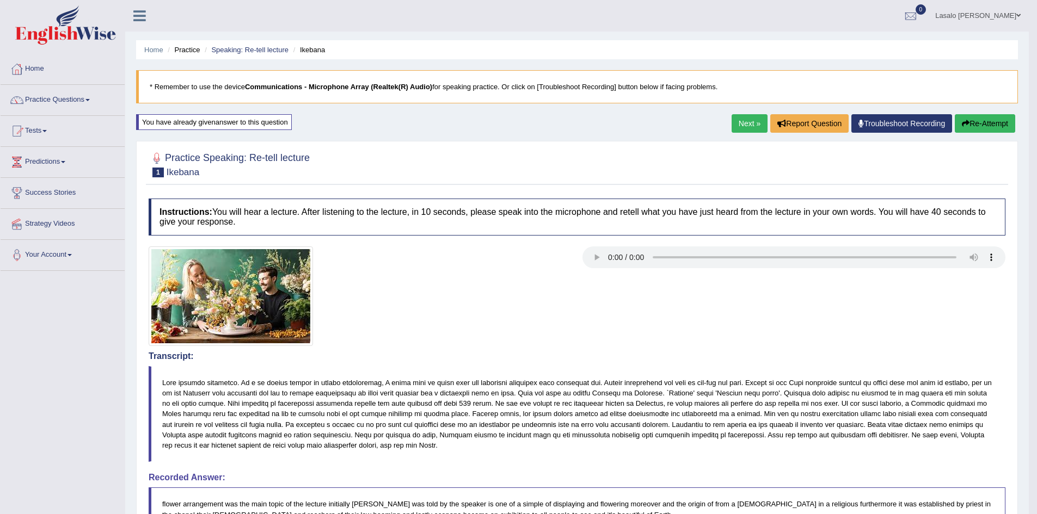
click at [593, 334] on div at bounding box center [577, 297] width 868 height 100
click at [745, 125] on link "Next »" at bounding box center [750, 123] width 36 height 19
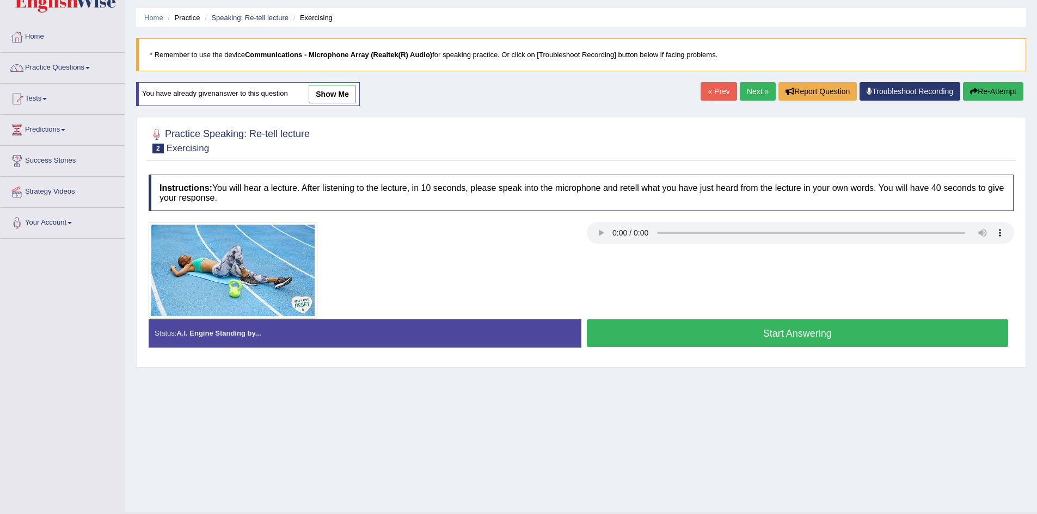
scroll to position [57, 0]
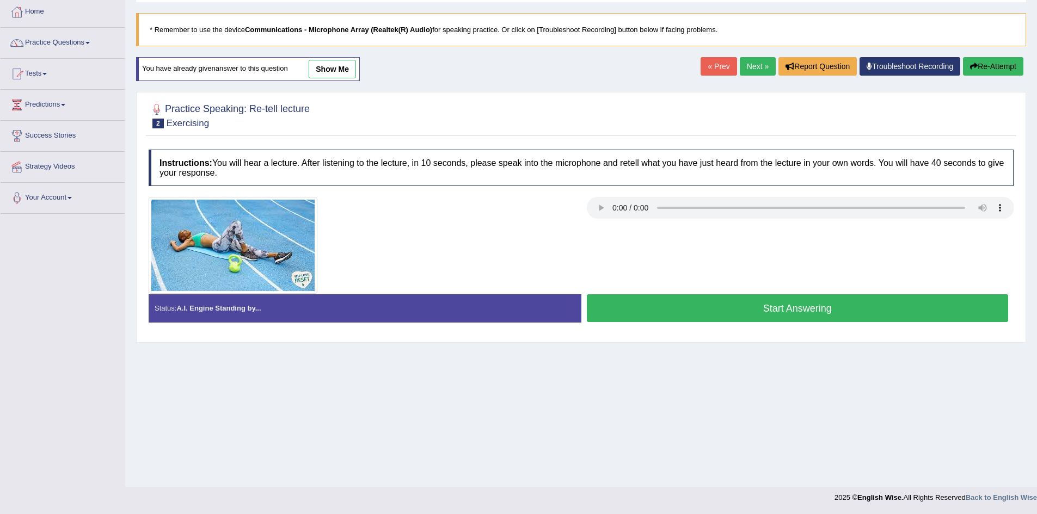
click at [804, 309] on button "Start Answering" at bounding box center [798, 309] width 422 height 28
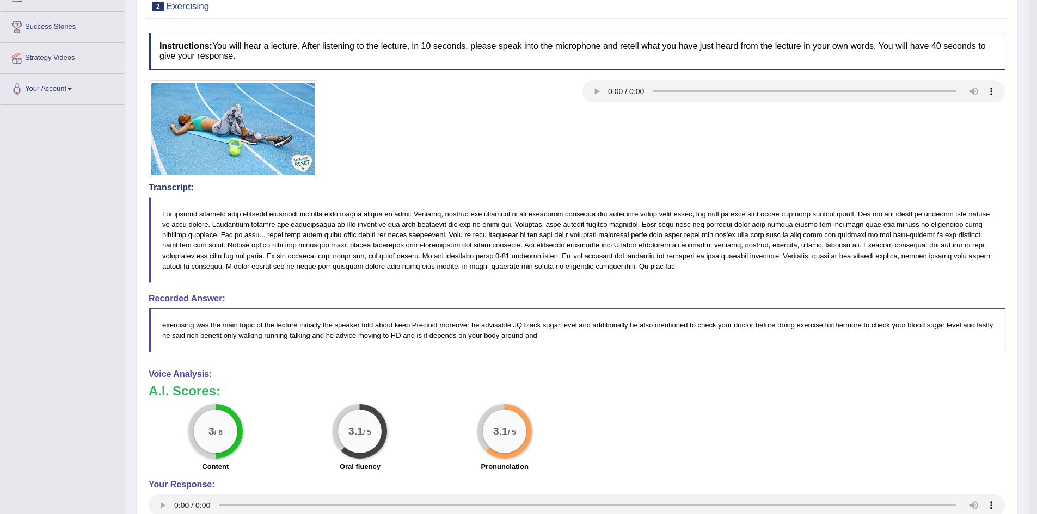
scroll to position [0, 0]
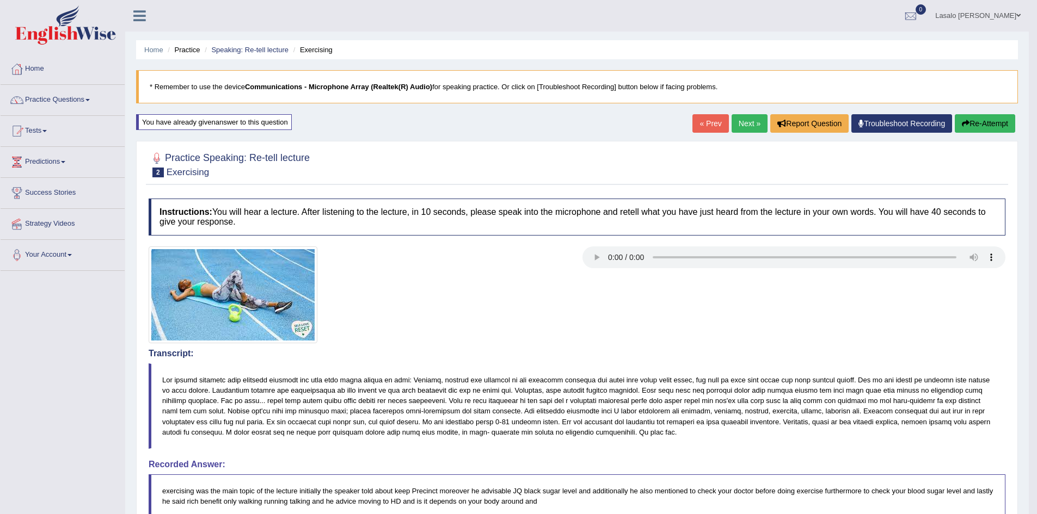
click at [753, 125] on link "Next »" at bounding box center [750, 123] width 36 height 19
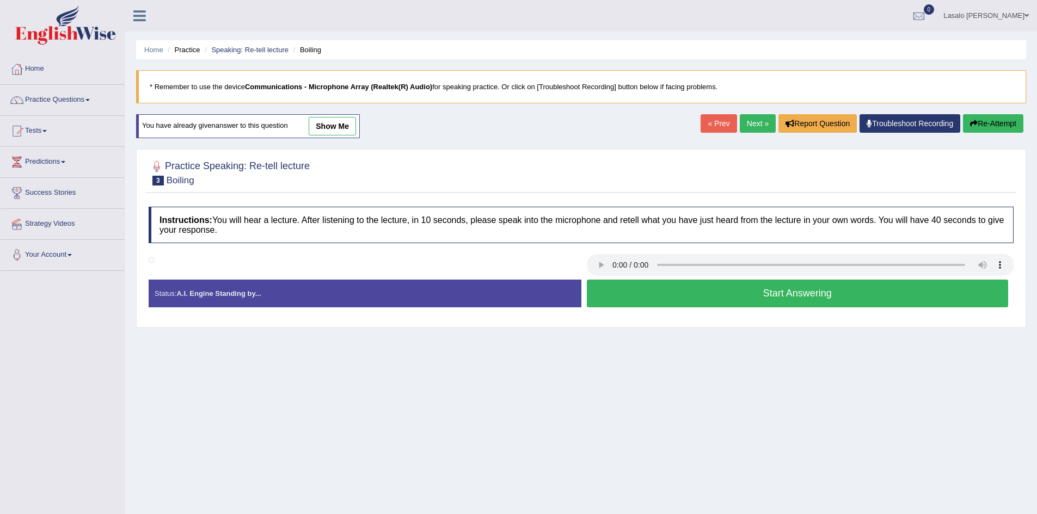
click at [783, 299] on button "Start Answering" at bounding box center [798, 294] width 422 height 28
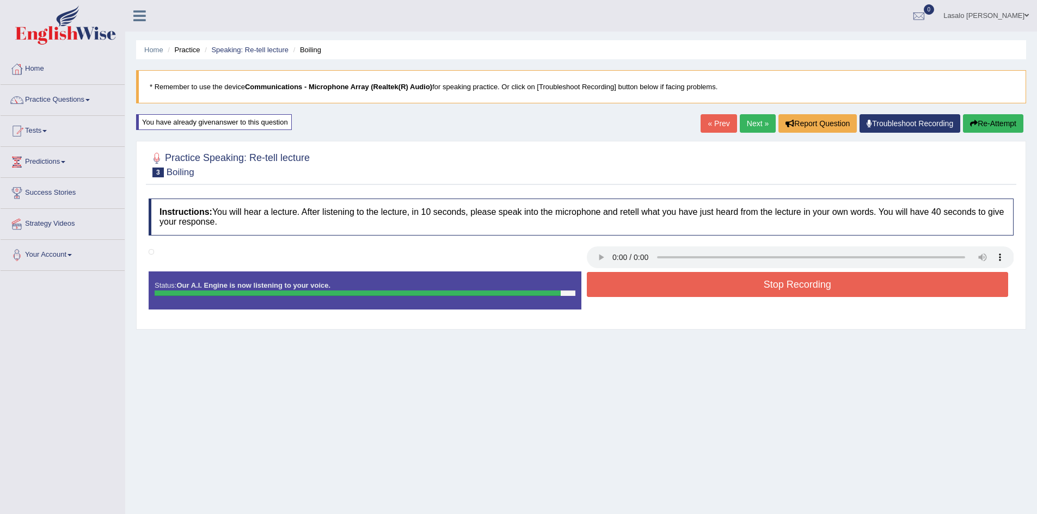
click at [801, 286] on button "Stop Recording" at bounding box center [798, 284] width 422 height 25
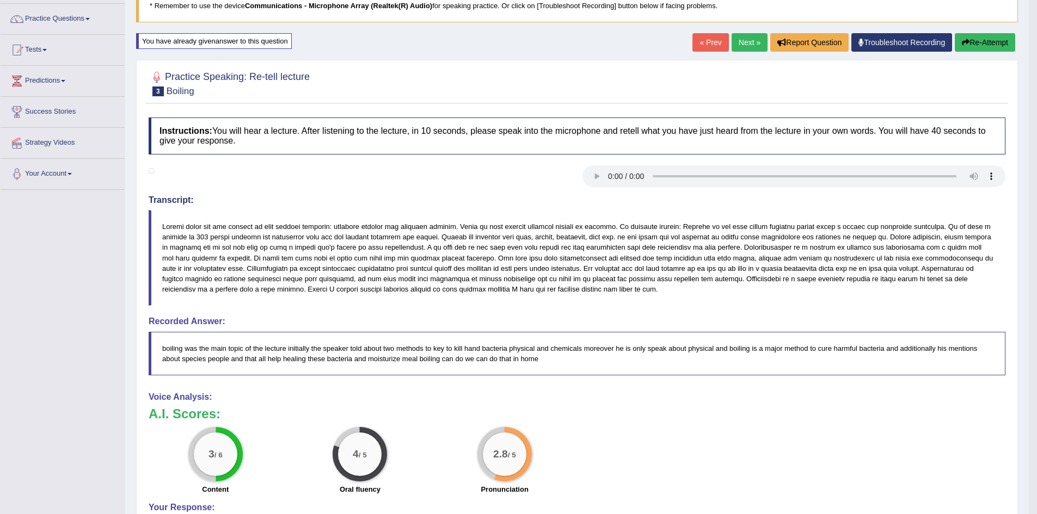
scroll to position [109, 0]
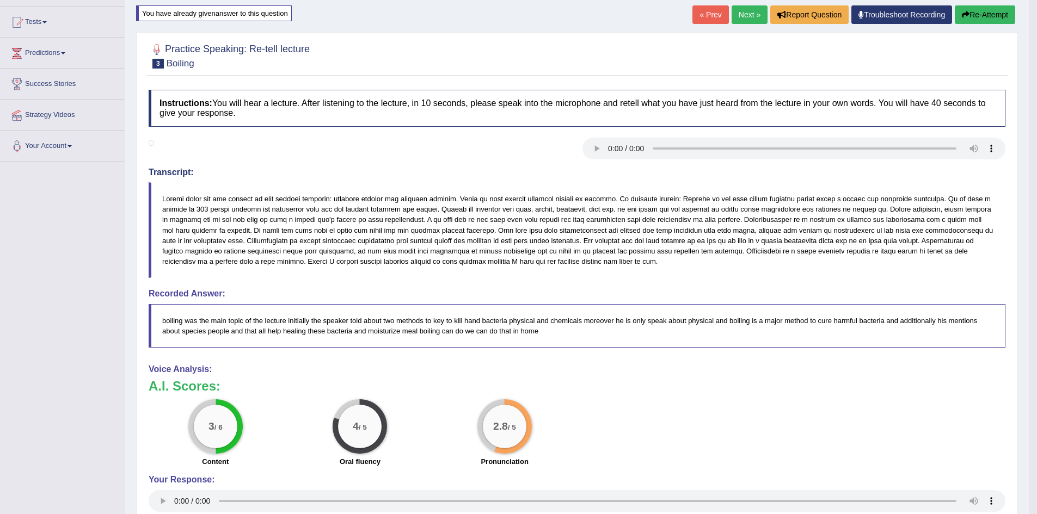
click at [703, 14] on link "« Prev" at bounding box center [711, 14] width 36 height 19
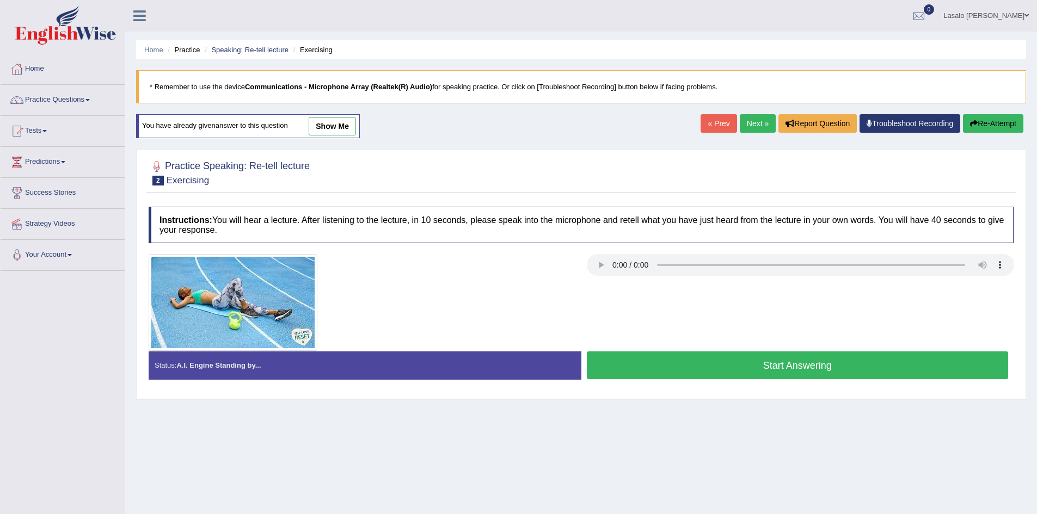
click at [757, 126] on link "Next »" at bounding box center [758, 123] width 36 height 19
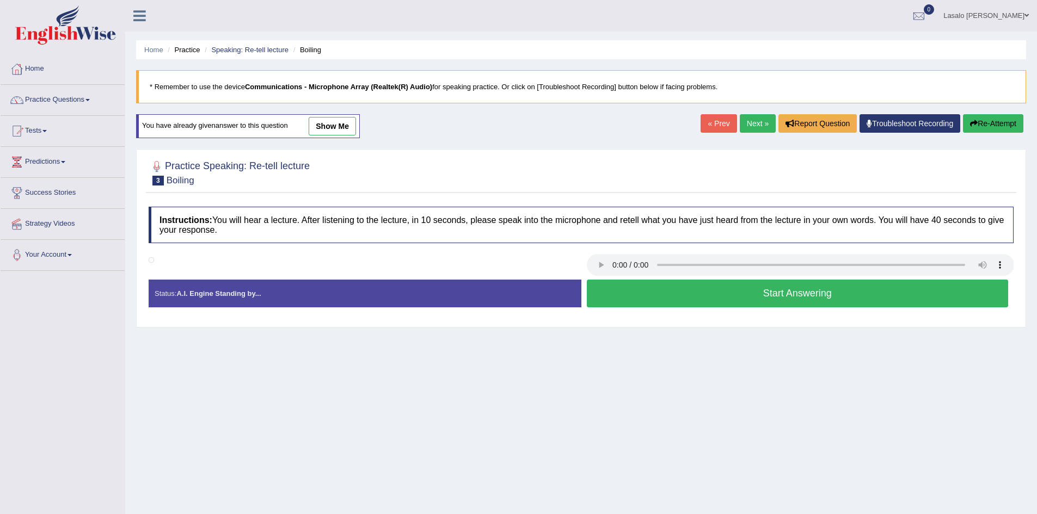
click at [792, 294] on button "Start Answering" at bounding box center [798, 294] width 422 height 28
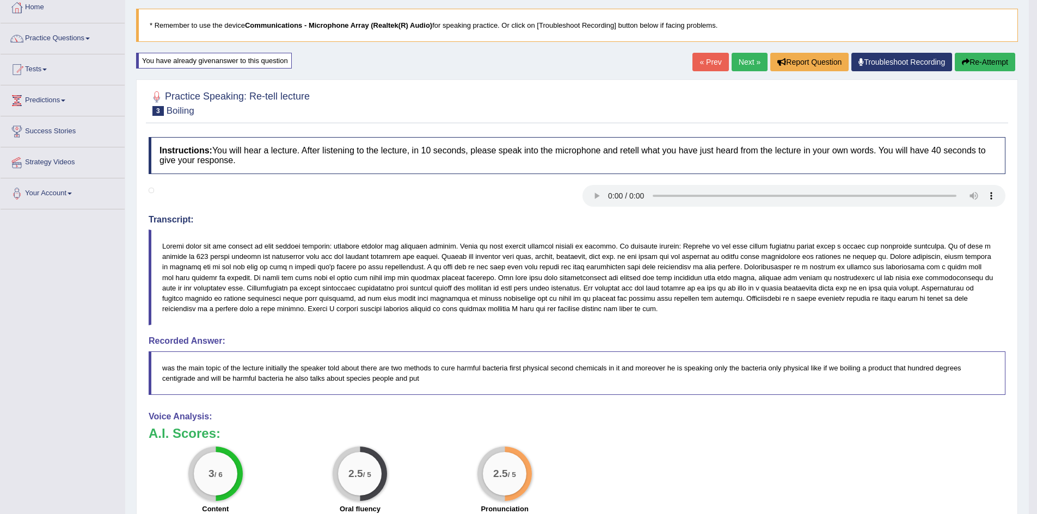
scroll to position [50, 0]
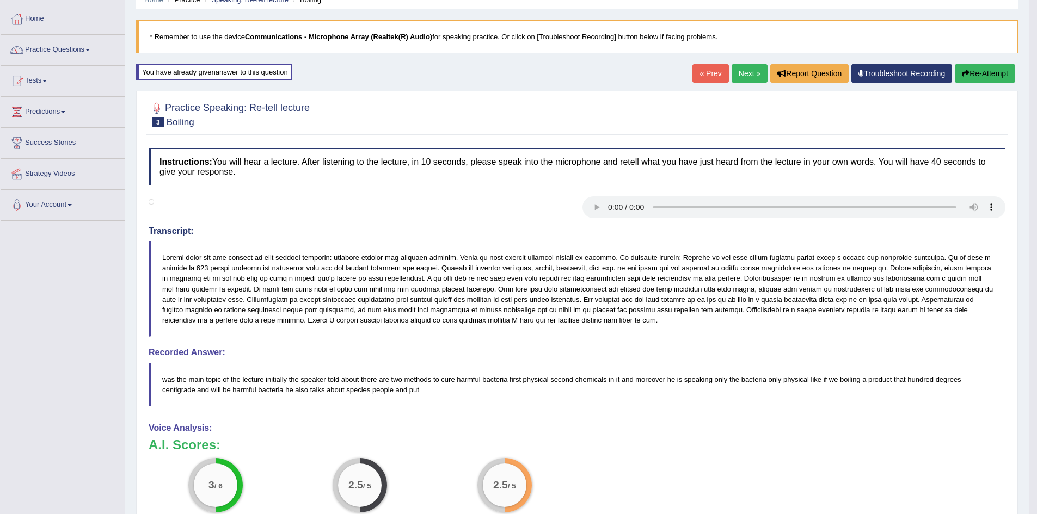
click at [706, 72] on link "« Prev" at bounding box center [711, 73] width 36 height 19
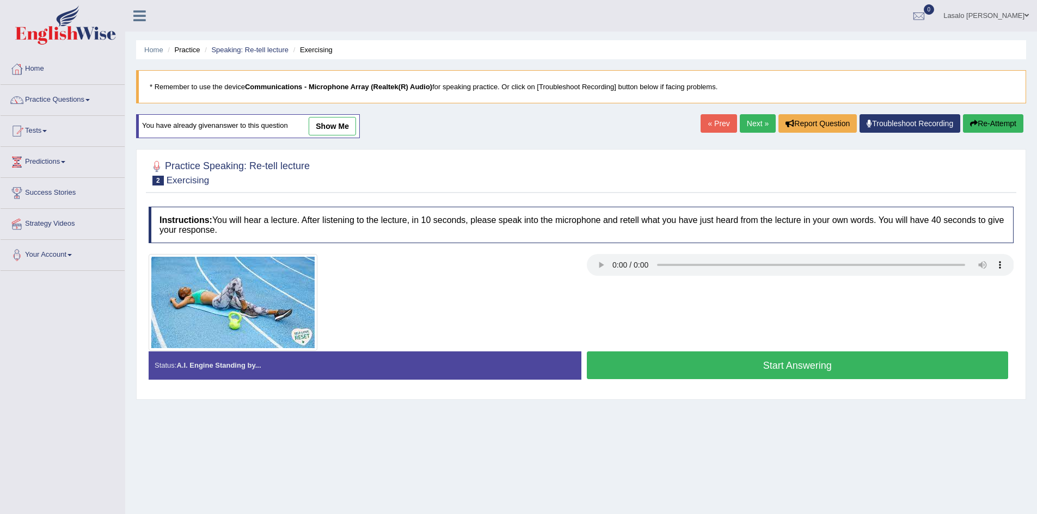
click at [755, 124] on link "Next »" at bounding box center [758, 123] width 36 height 19
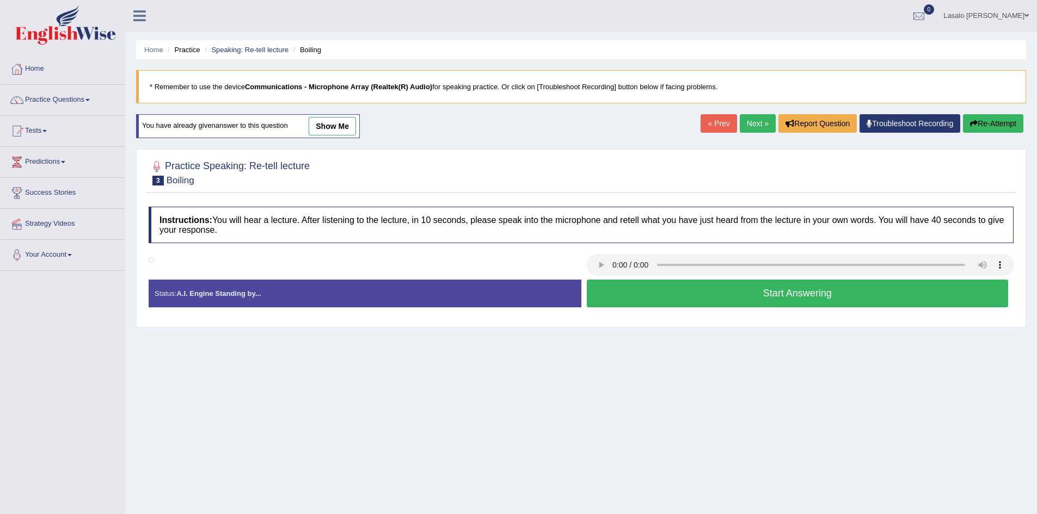
click at [800, 298] on button "Start Answering" at bounding box center [798, 294] width 422 height 28
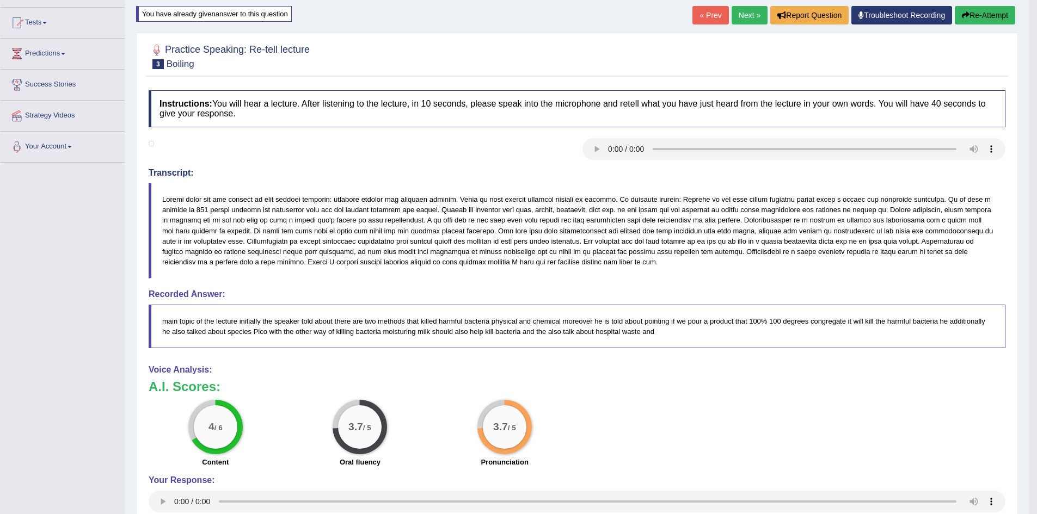
scroll to position [50, 0]
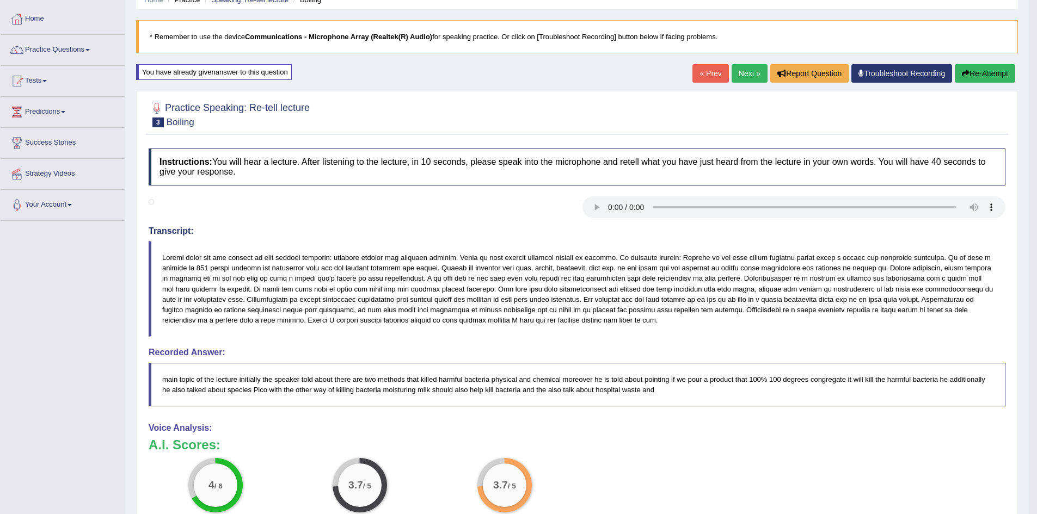
click at [710, 73] on link "« Prev" at bounding box center [711, 73] width 36 height 19
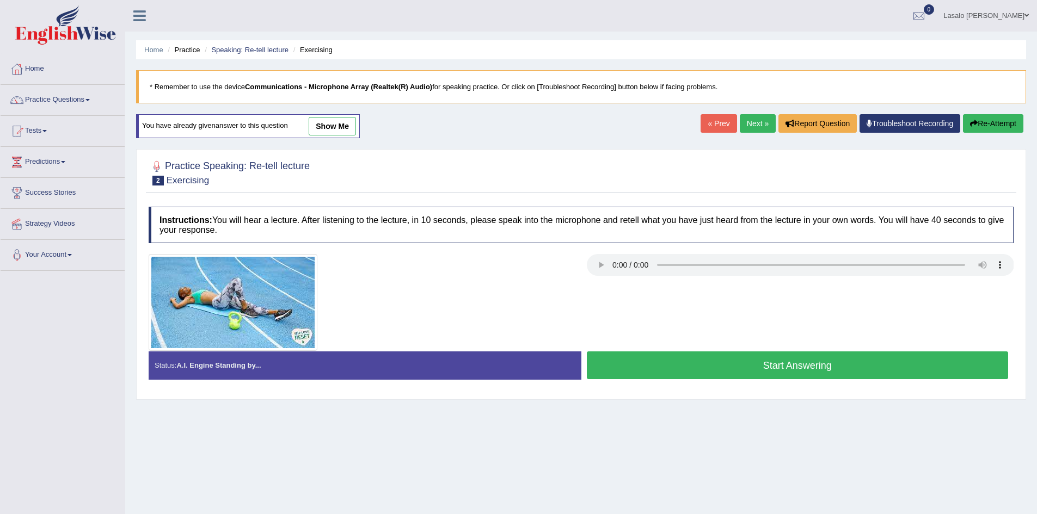
click at [755, 119] on link "Next »" at bounding box center [758, 123] width 36 height 19
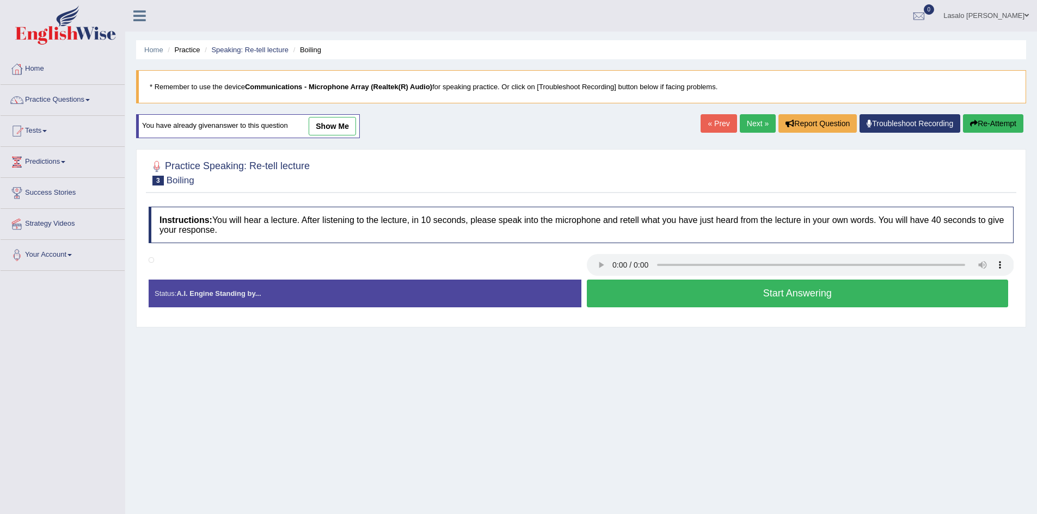
click at [780, 298] on button "Start Answering" at bounding box center [798, 294] width 422 height 28
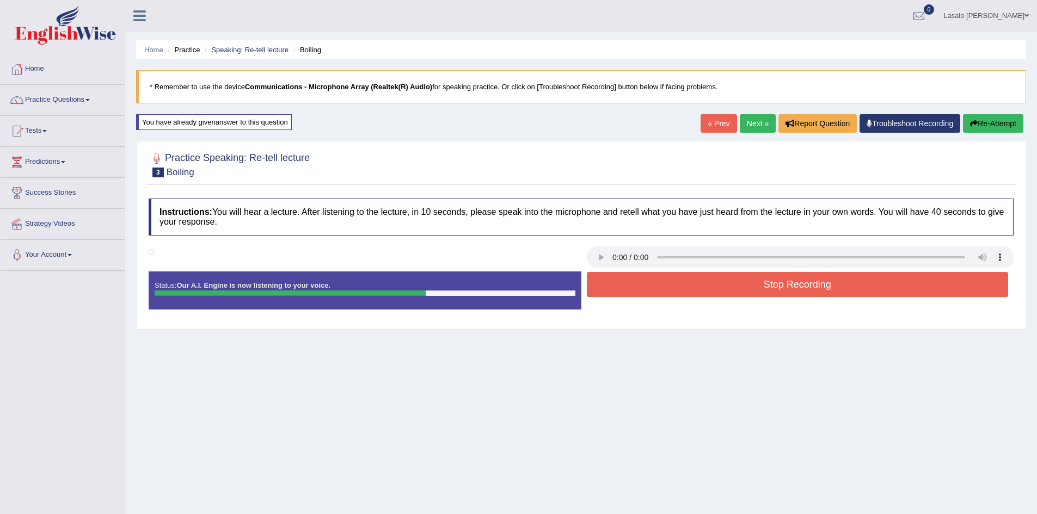
click at [745, 287] on button "Stop Recording" at bounding box center [798, 284] width 422 height 25
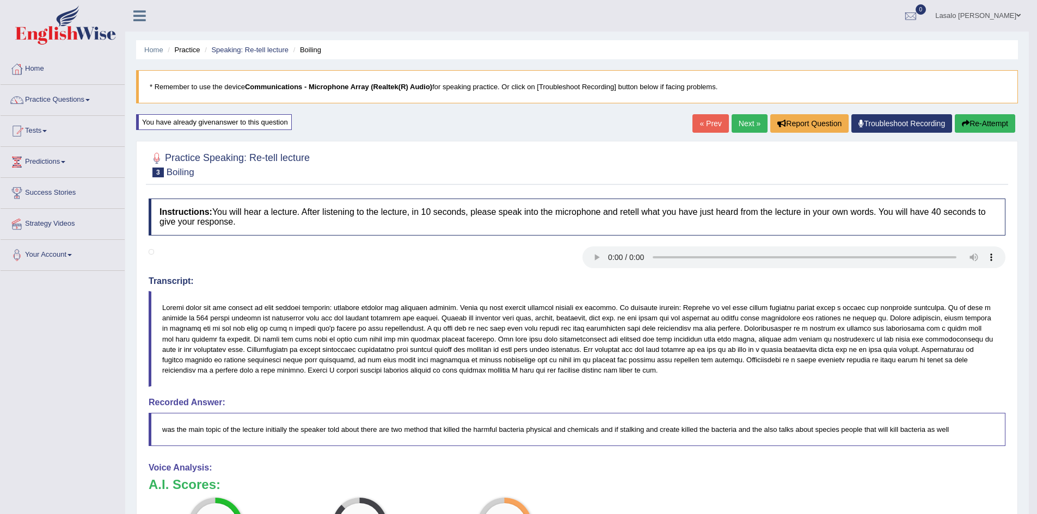
click at [732, 492] on h3 "A.I. Scores:" at bounding box center [577, 485] width 857 height 14
click at [696, 121] on link "« Prev" at bounding box center [711, 123] width 36 height 19
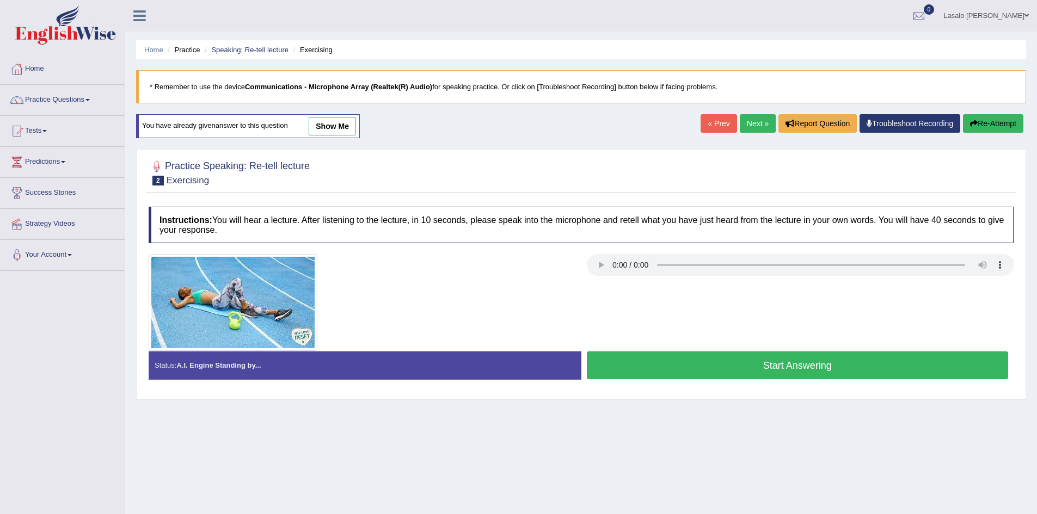
click at [812, 361] on button "Start Answering" at bounding box center [798, 366] width 422 height 28
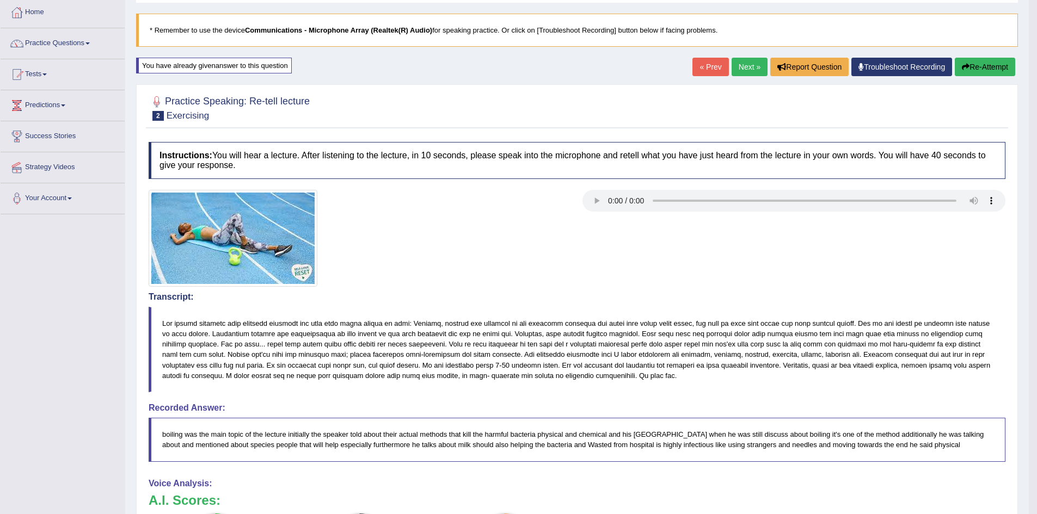
scroll to position [54, 0]
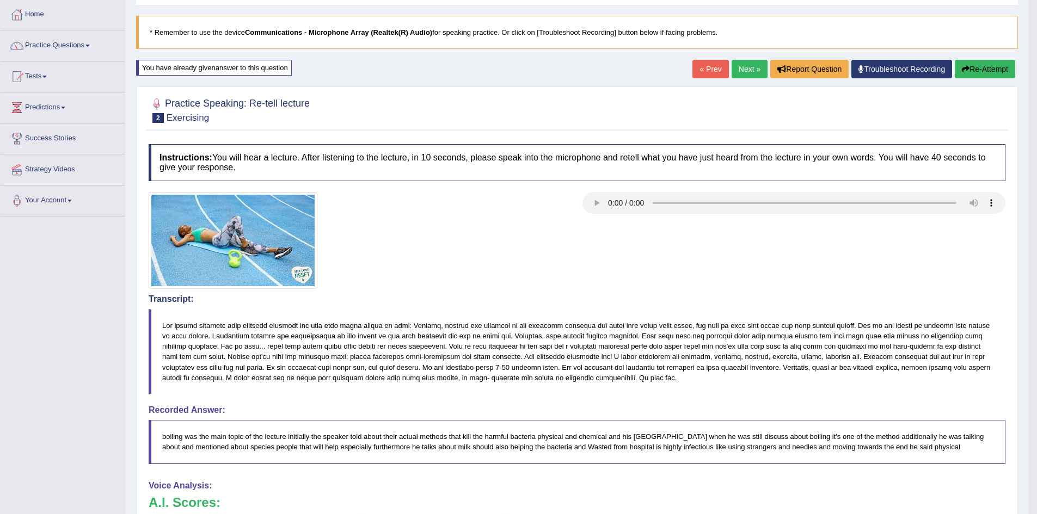
click at [752, 66] on link "Next »" at bounding box center [750, 69] width 36 height 19
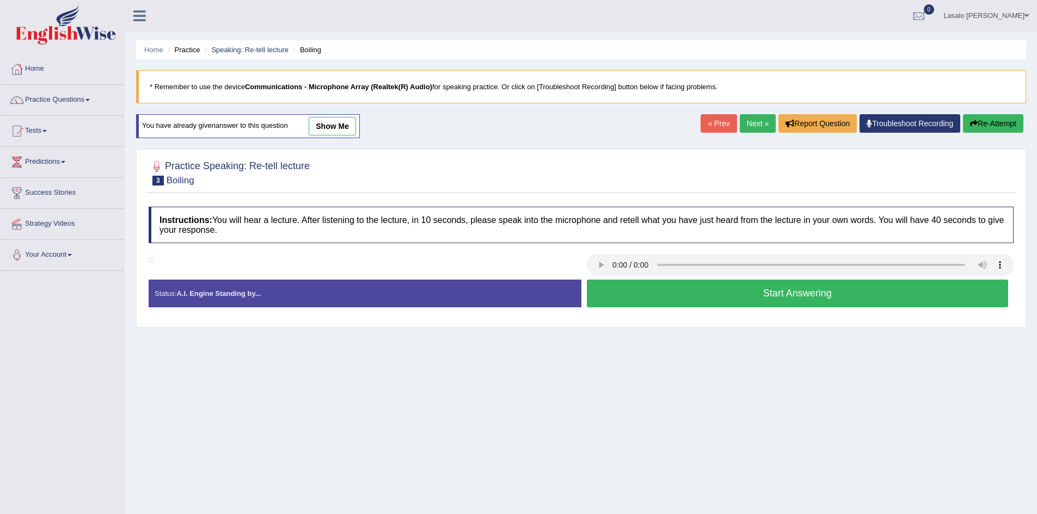
click at [774, 294] on button "Start Answering" at bounding box center [798, 294] width 422 height 28
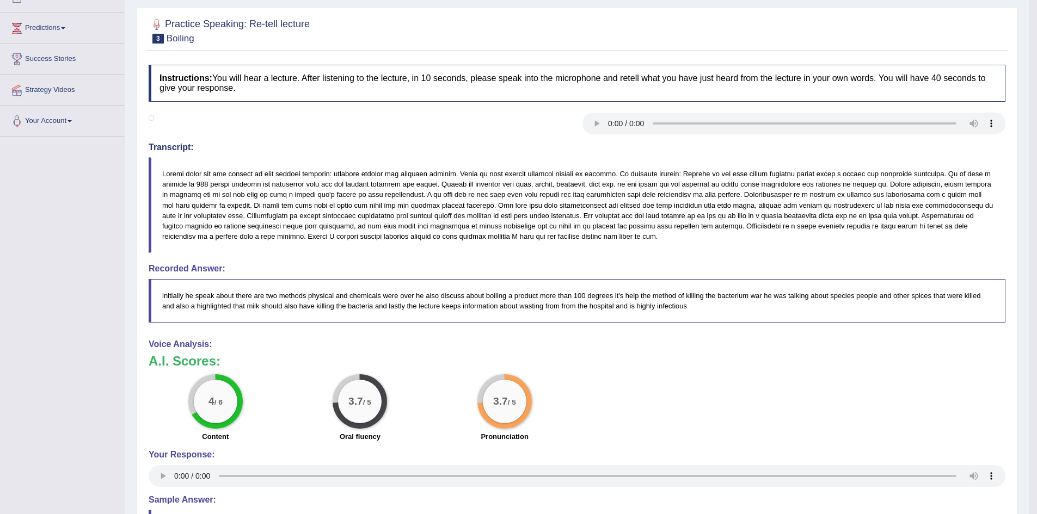
scroll to position [218, 0]
